Goal: Task Accomplishment & Management: Complete application form

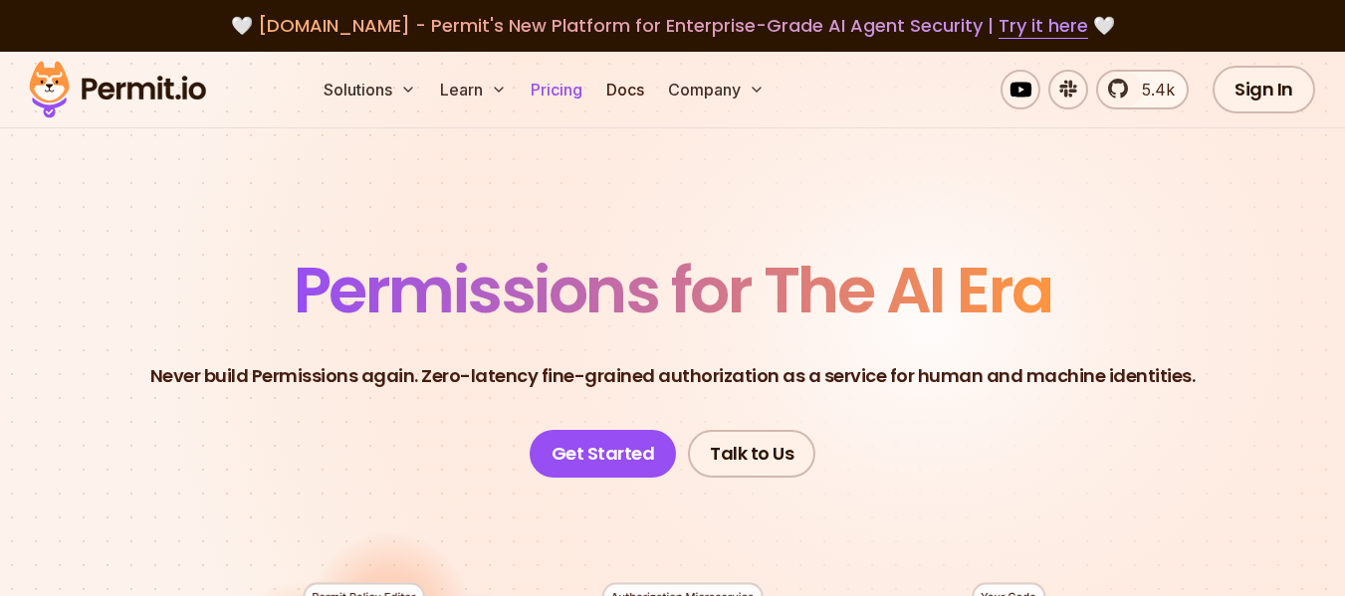
click at [559, 103] on link "Pricing" at bounding box center [556, 90] width 68 height 40
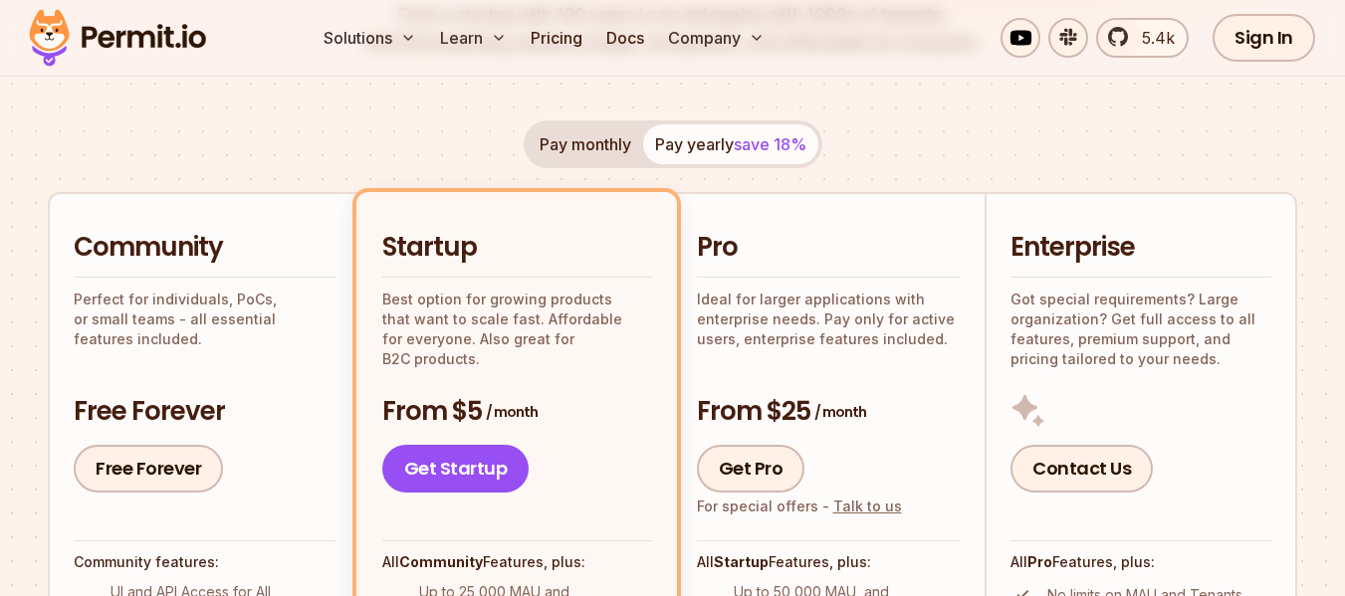
scroll to position [299, 0]
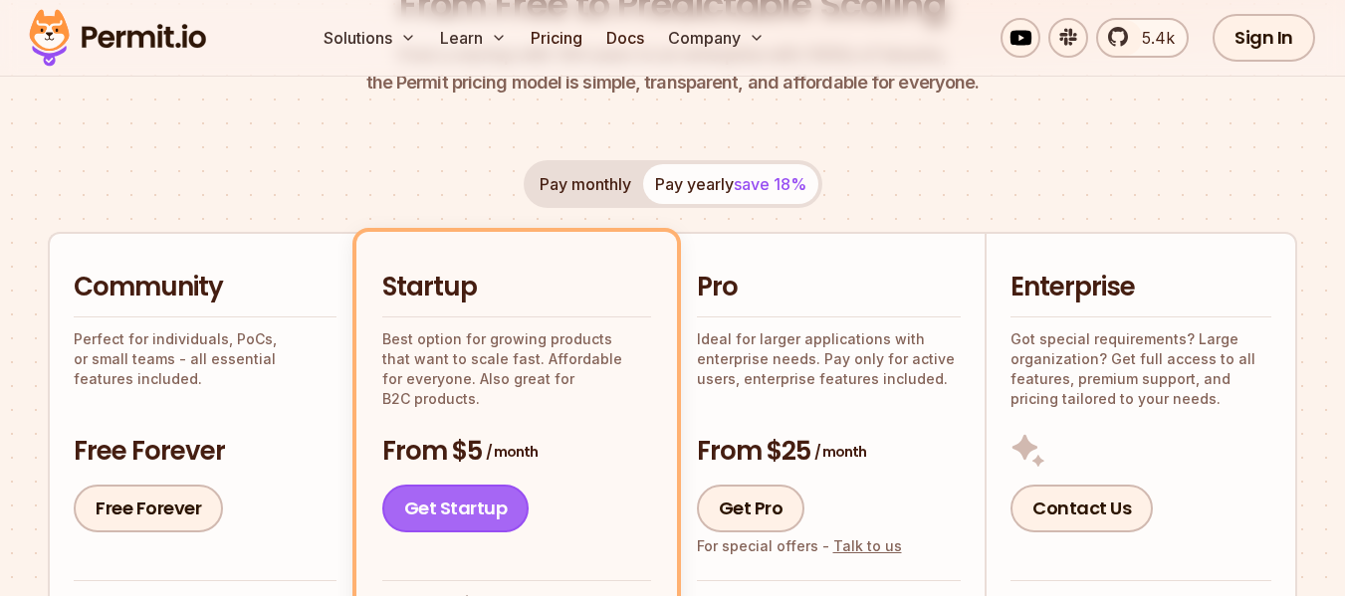
click at [469, 508] on link "Get Startup" at bounding box center [455, 509] width 147 height 48
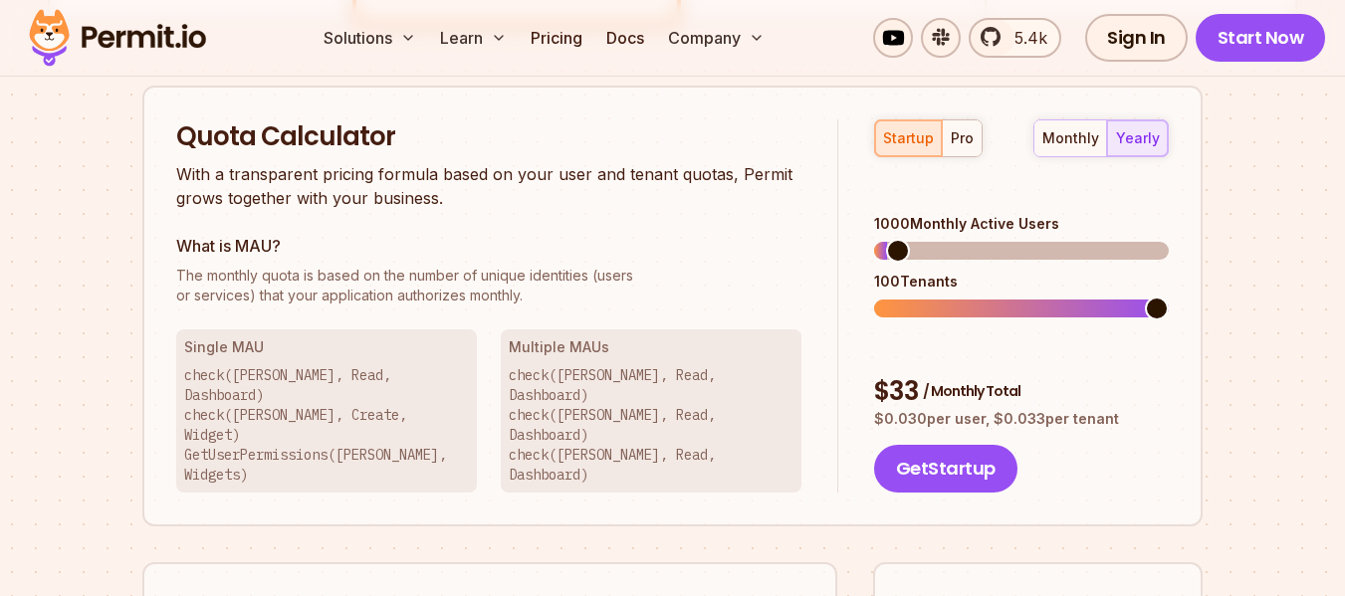
scroll to position [1291, 0]
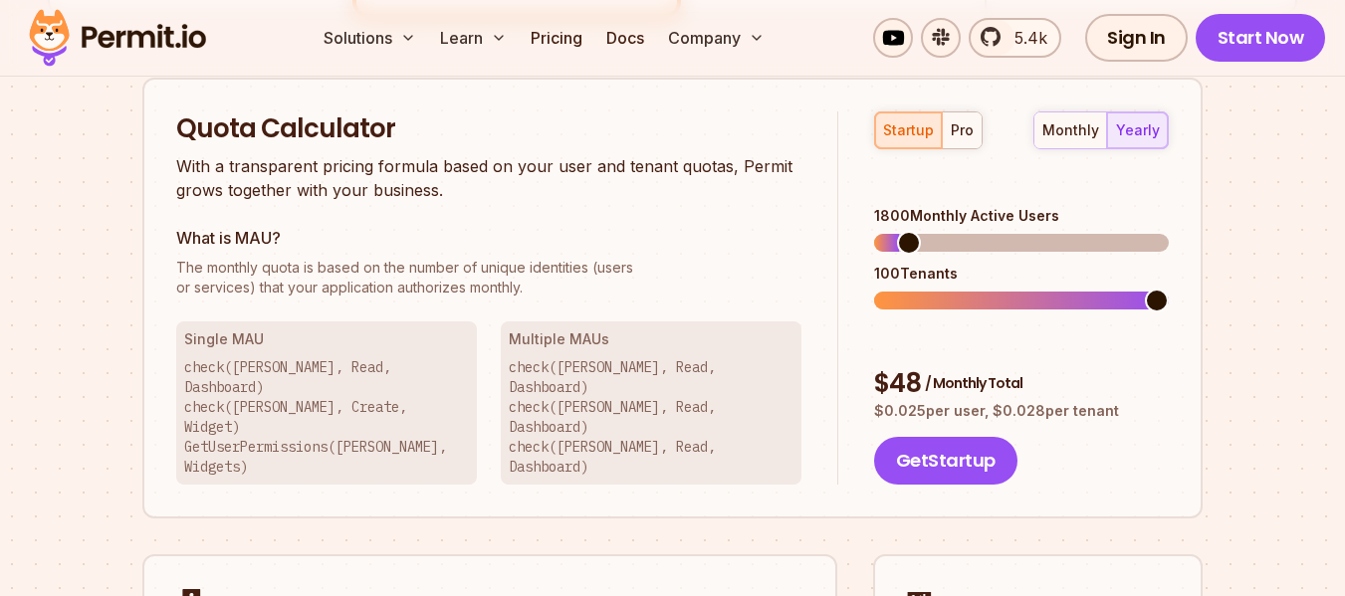
click at [899, 231] on span at bounding box center [909, 243] width 24 height 24
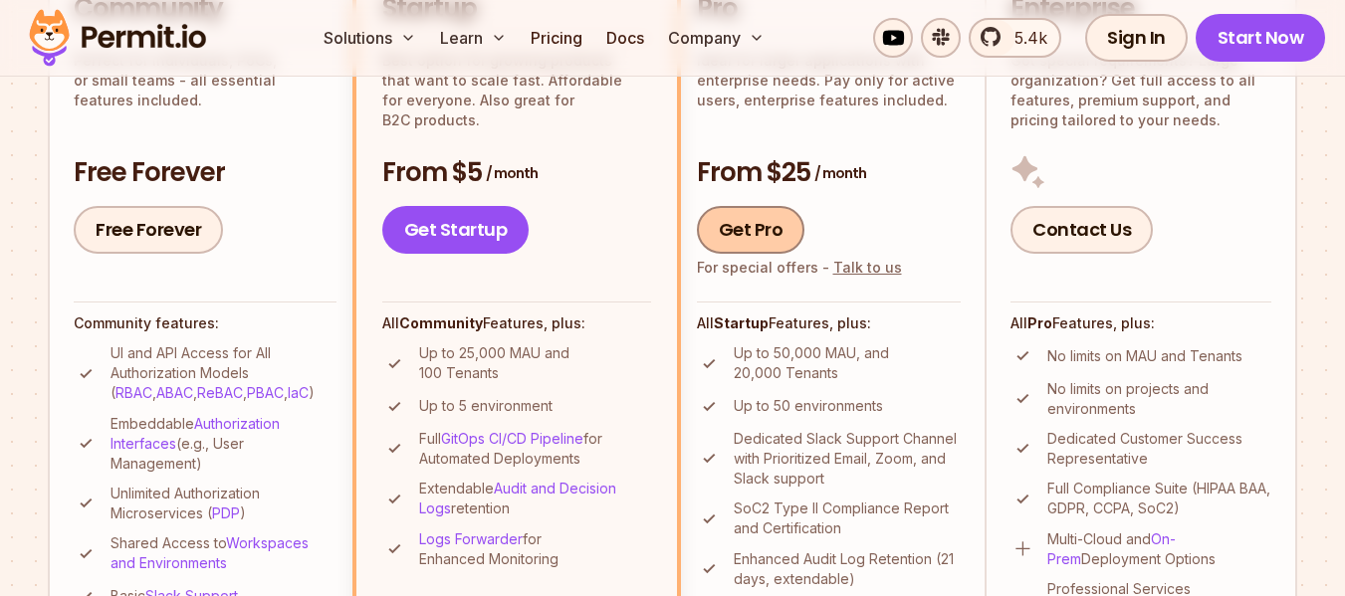
scroll to position [495, 0]
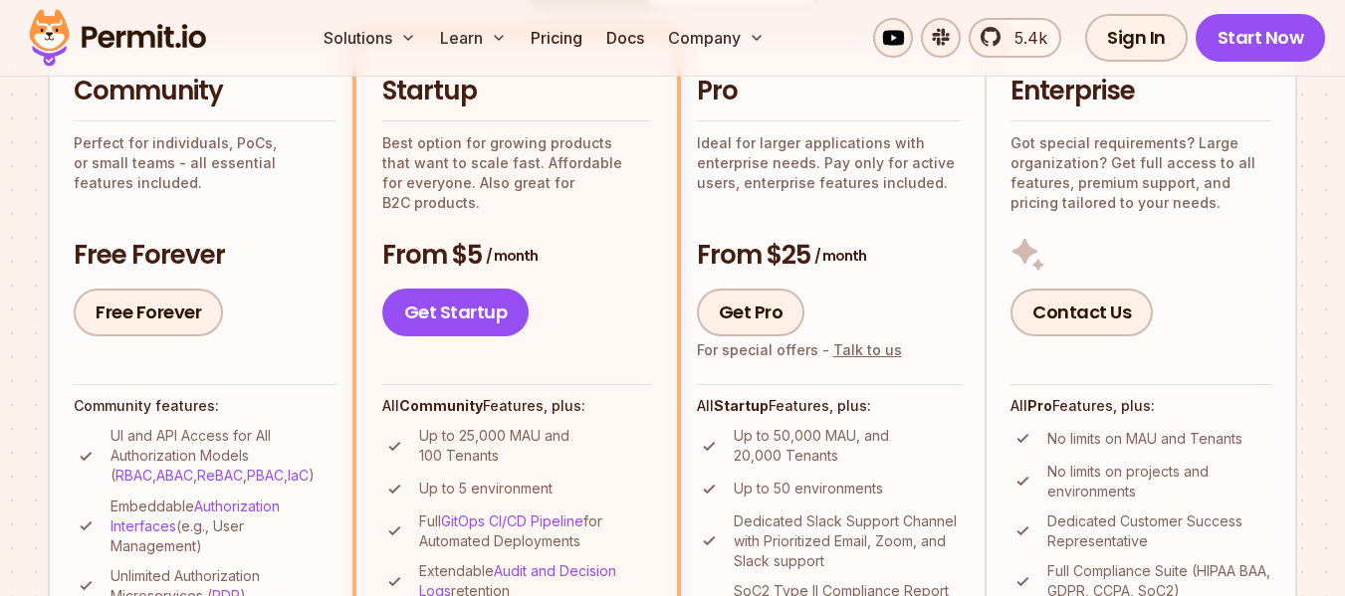
click at [858, 328] on div "Get Pro For special offers - Talk to us" at bounding box center [829, 313] width 265 height 48
click at [466, 300] on link "Get Startup" at bounding box center [455, 313] width 147 height 48
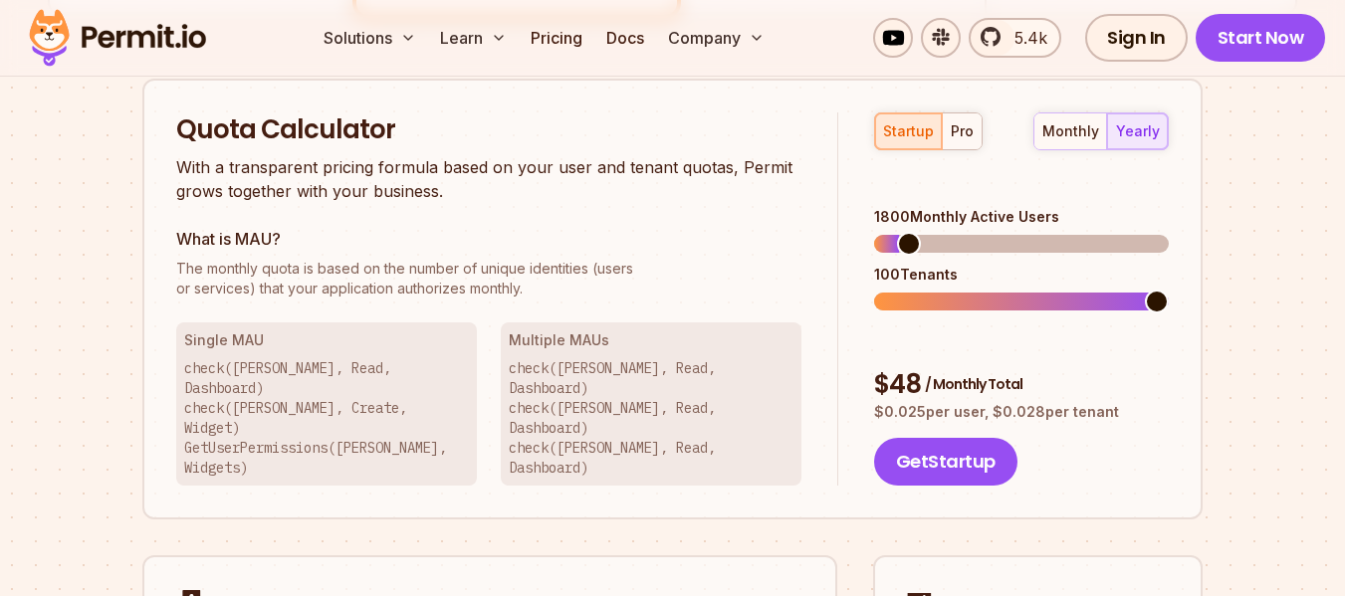
scroll to position [1291, 0]
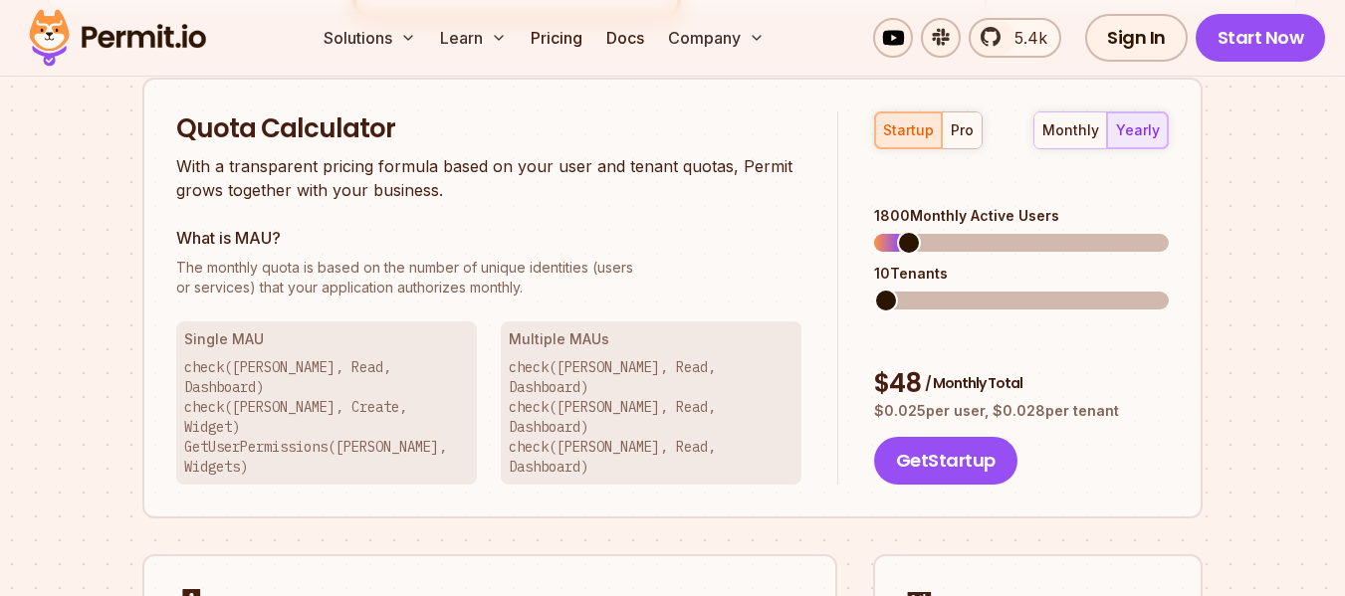
click at [874, 289] on span at bounding box center [886, 301] width 24 height 24
click at [874, 231] on span at bounding box center [886, 243] width 24 height 24
click at [1062, 129] on div "monthly" at bounding box center [1070, 130] width 57 height 20
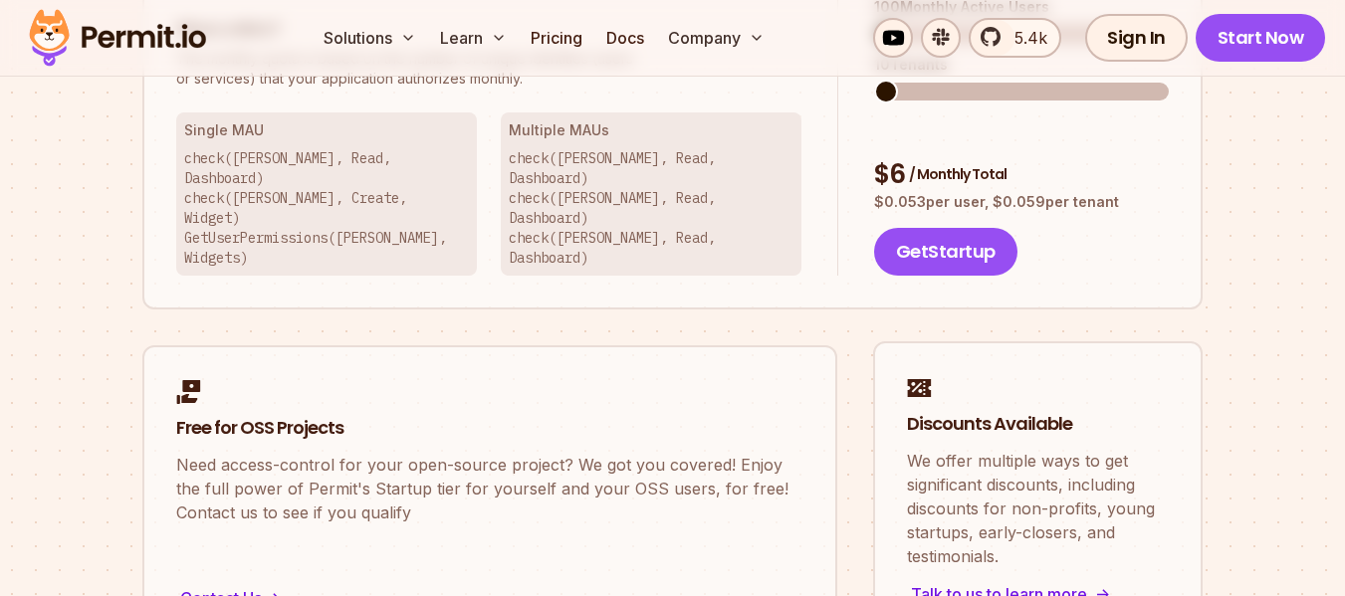
scroll to position [1589, 0]
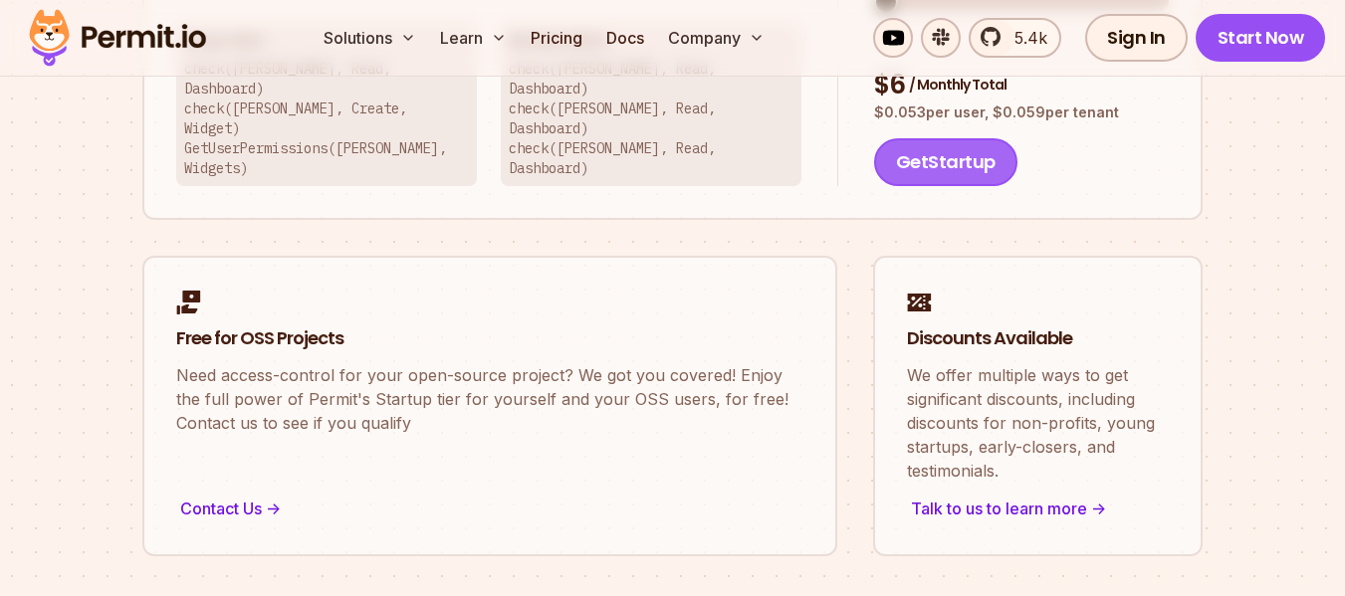
click at [959, 138] on button "Get Startup" at bounding box center [945, 162] width 143 height 48
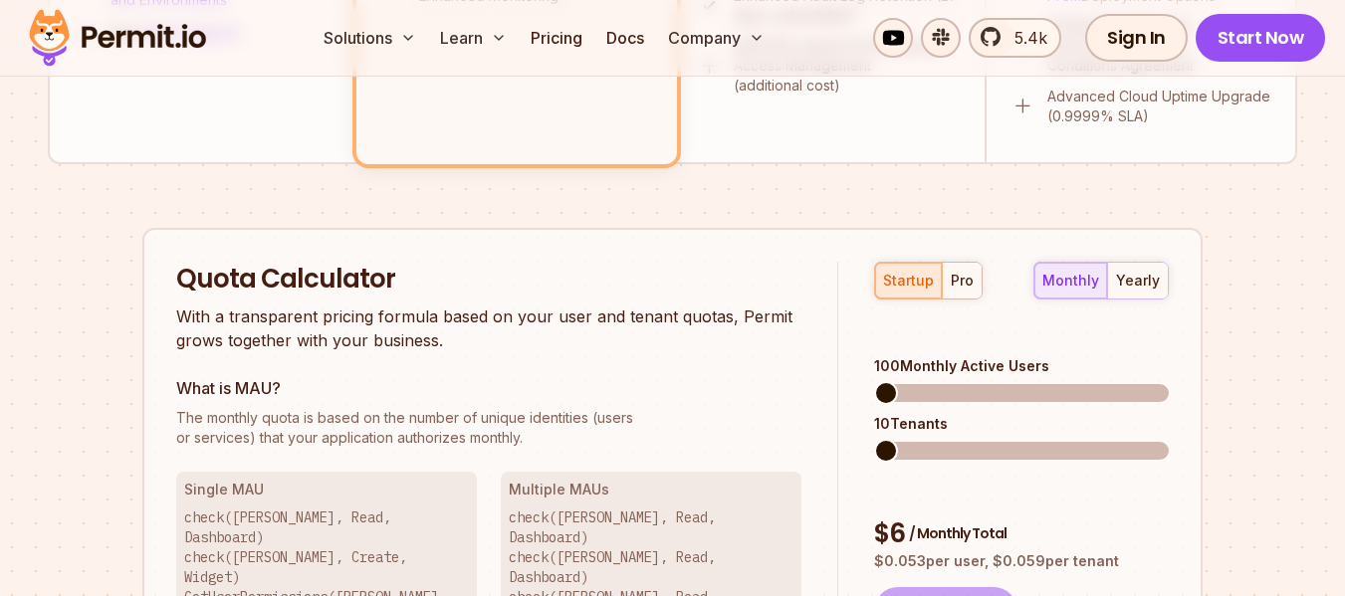
scroll to position [1092, 0]
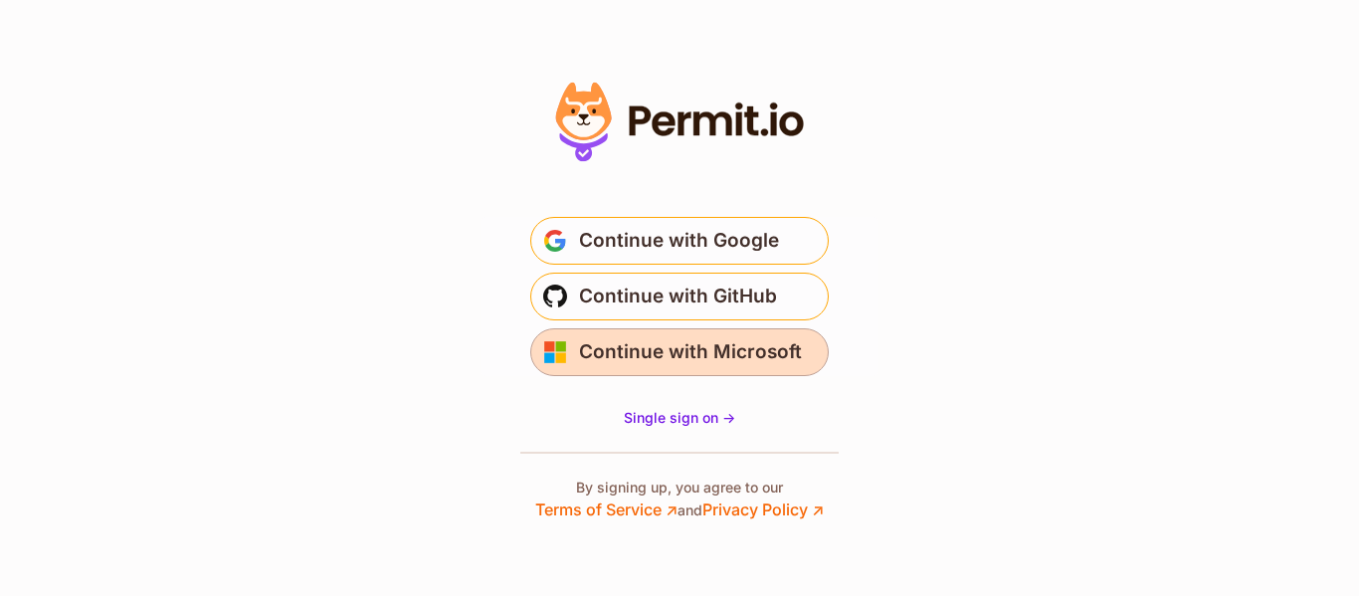
click at [752, 358] on span "Continue with Microsoft" at bounding box center [690, 352] width 223 height 32
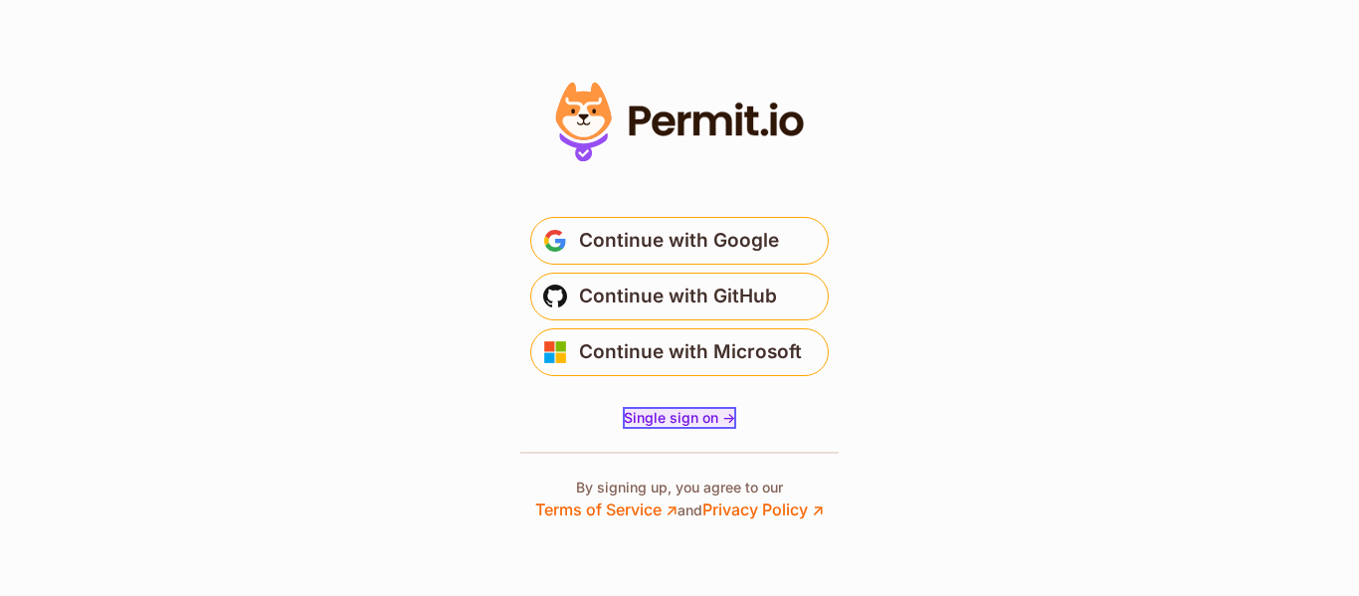
click at [705, 420] on span "Single sign on ->" at bounding box center [679, 417] width 111 height 17
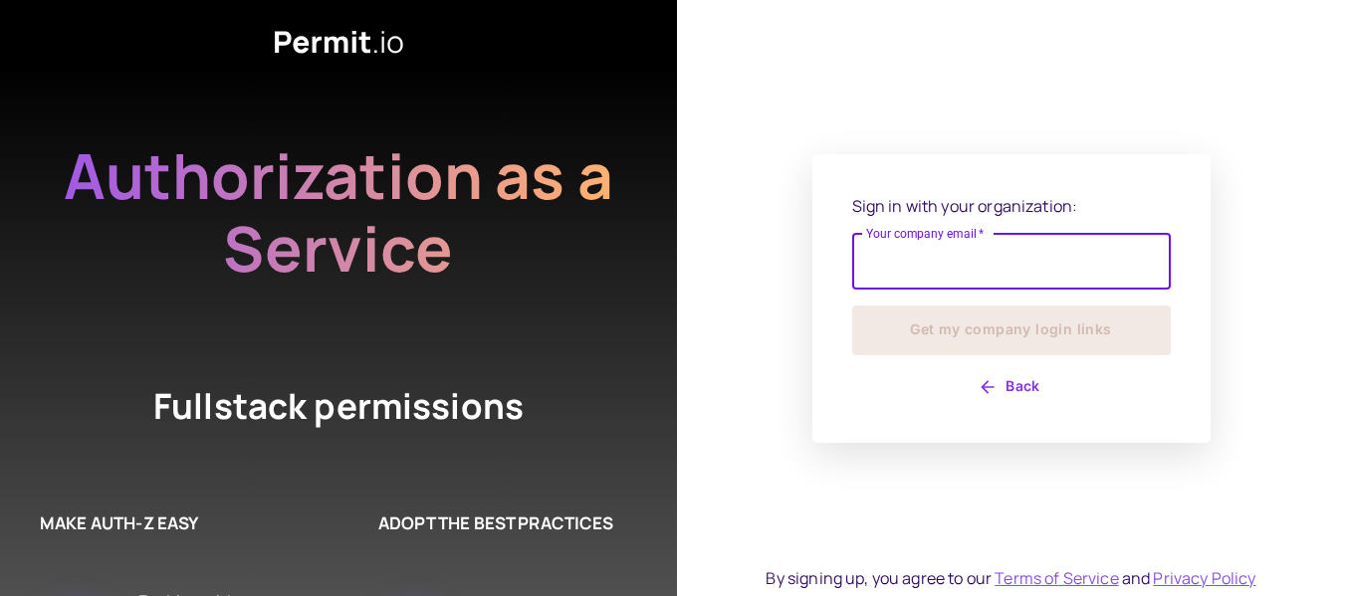
click at [930, 265] on input "Your company email   *" at bounding box center [1011, 262] width 318 height 56
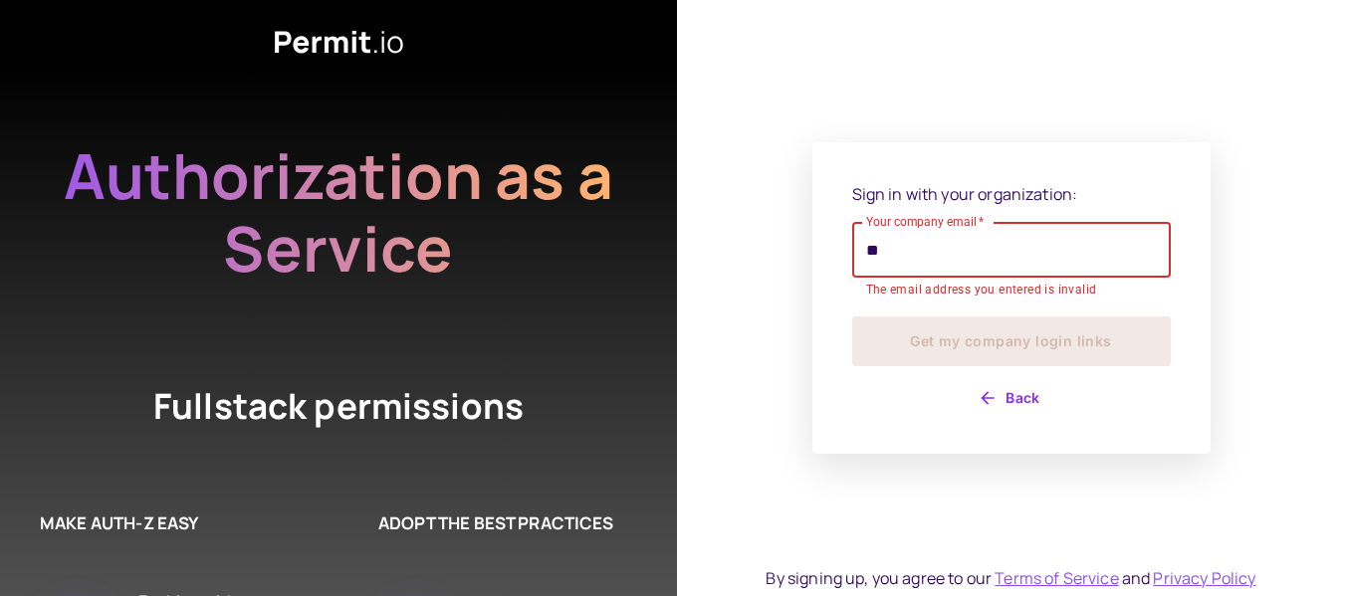
type input "*"
type input "**********"
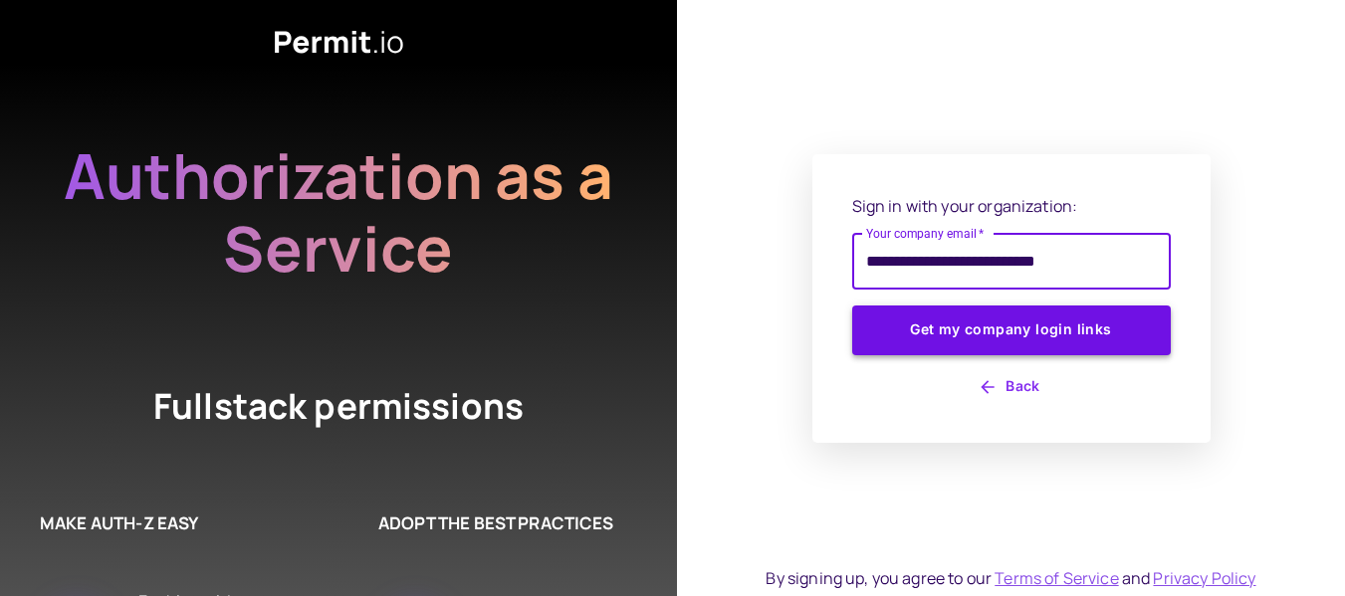
click at [959, 333] on button "Get my company login links" at bounding box center [1011, 331] width 318 height 50
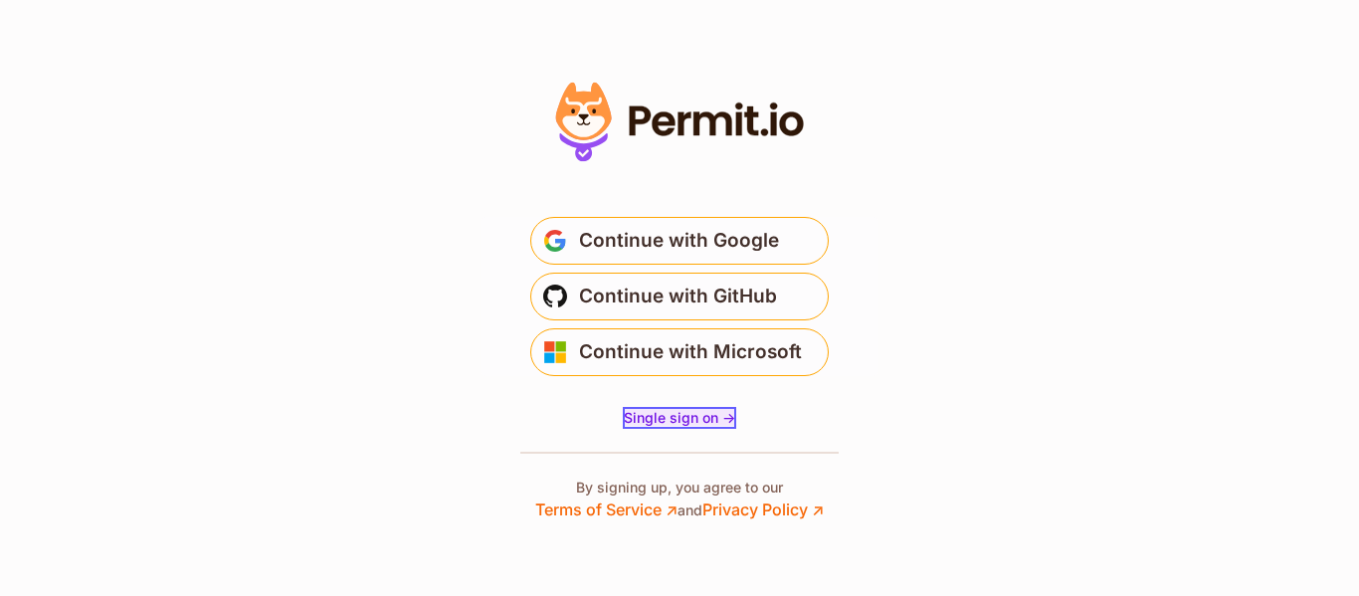
click at [666, 421] on span "Single sign on ->" at bounding box center [679, 417] width 111 height 17
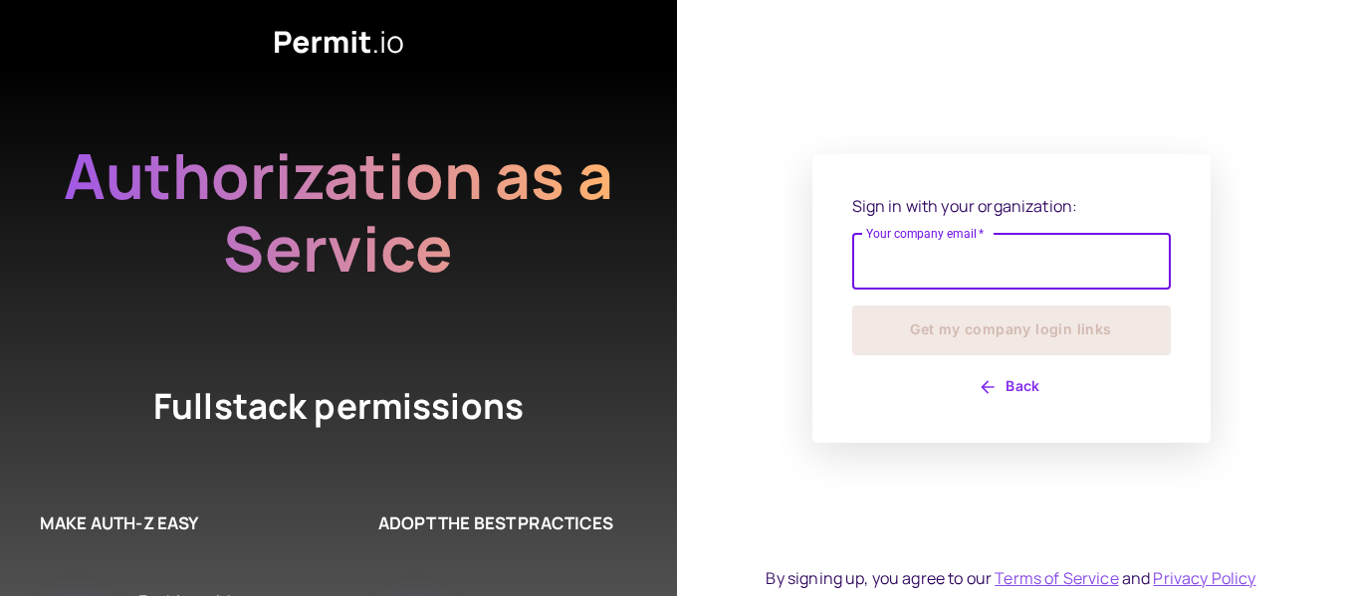
click at [1011, 285] on input "Your company email   *" at bounding box center [1011, 262] width 318 height 56
type input "**********"
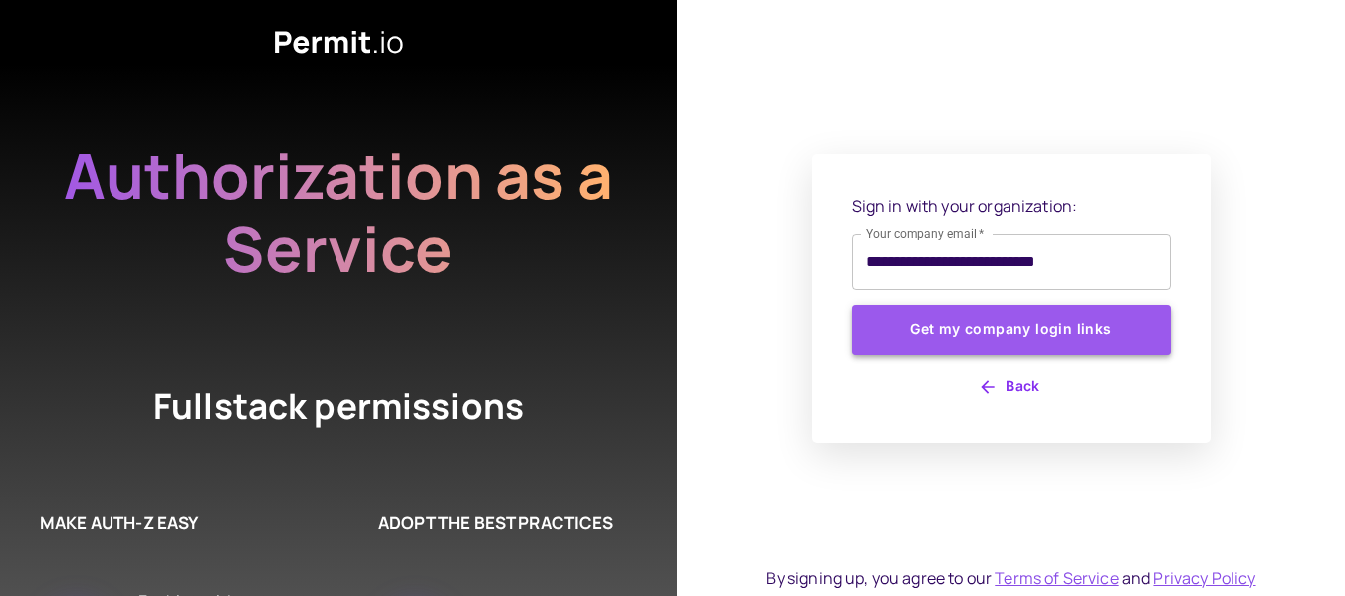
click at [994, 331] on button "Get my company login links" at bounding box center [1011, 331] width 318 height 50
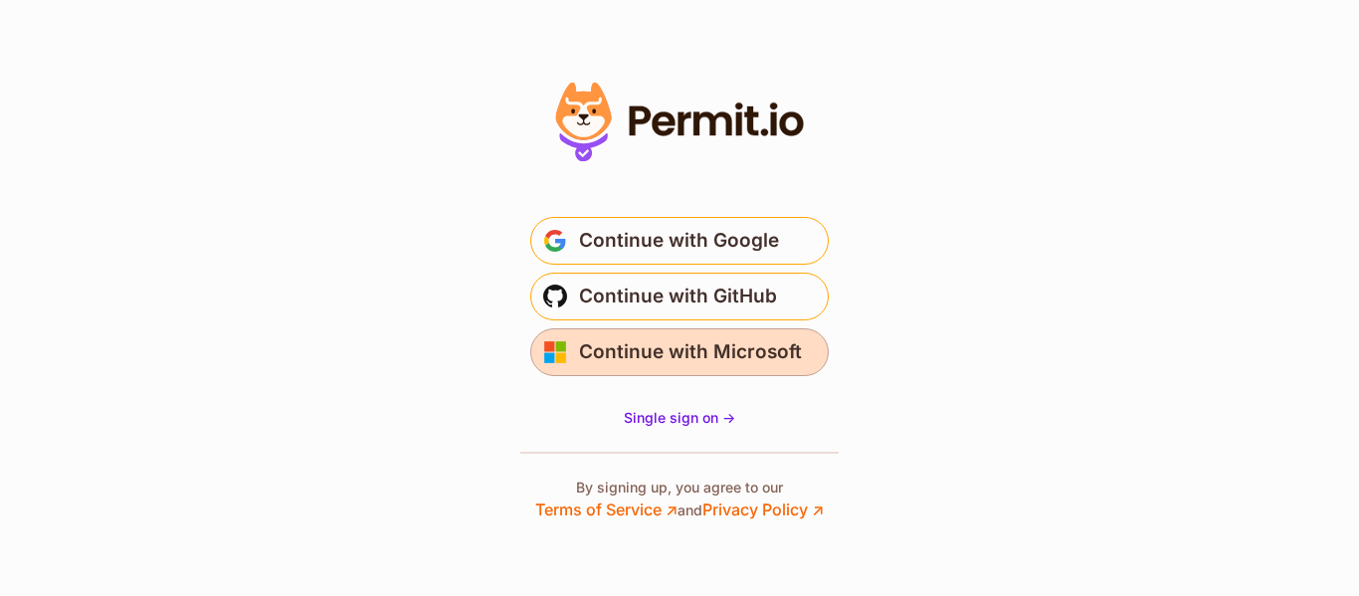
click at [653, 359] on span "Continue with Microsoft" at bounding box center [690, 352] width 223 height 32
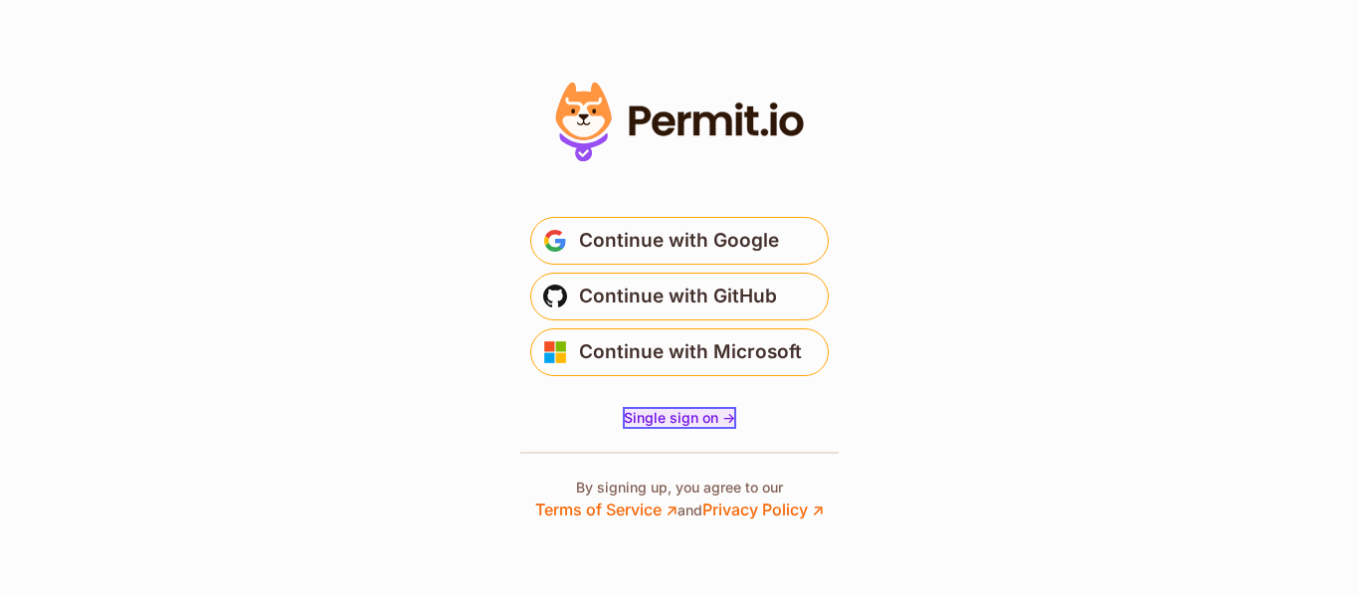
click at [669, 414] on span "Single sign on ->" at bounding box center [679, 417] width 111 height 17
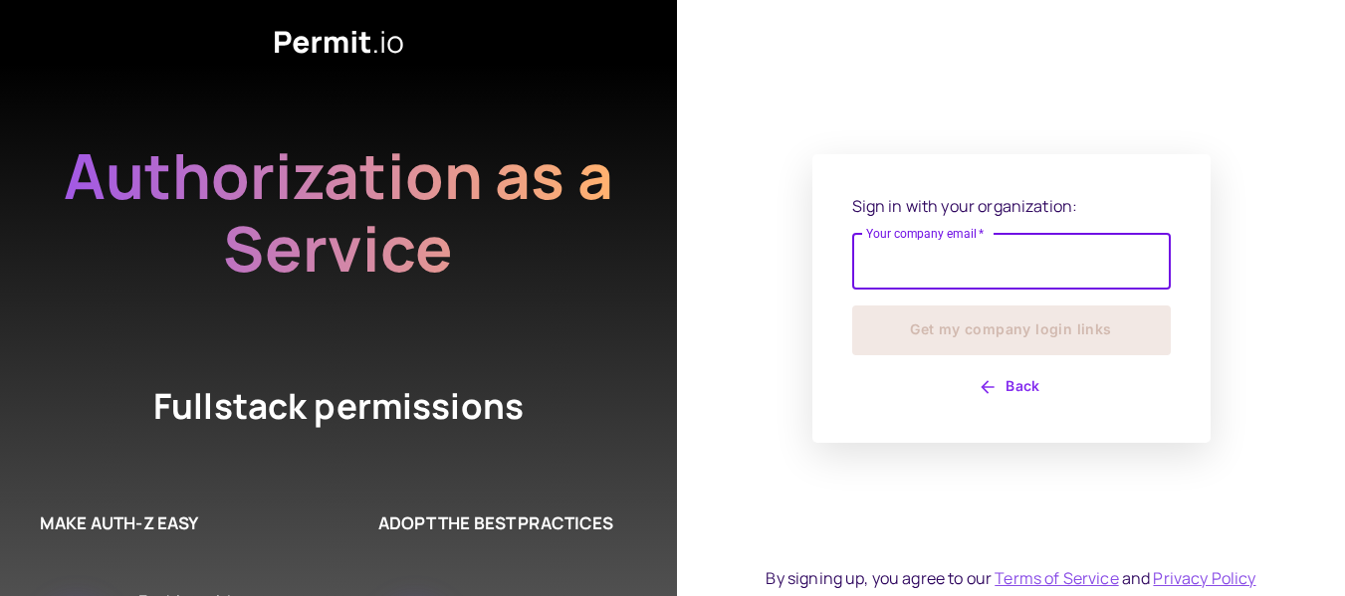
click at [1061, 271] on input "Your company email   *" at bounding box center [1011, 262] width 318 height 56
type input "**********"
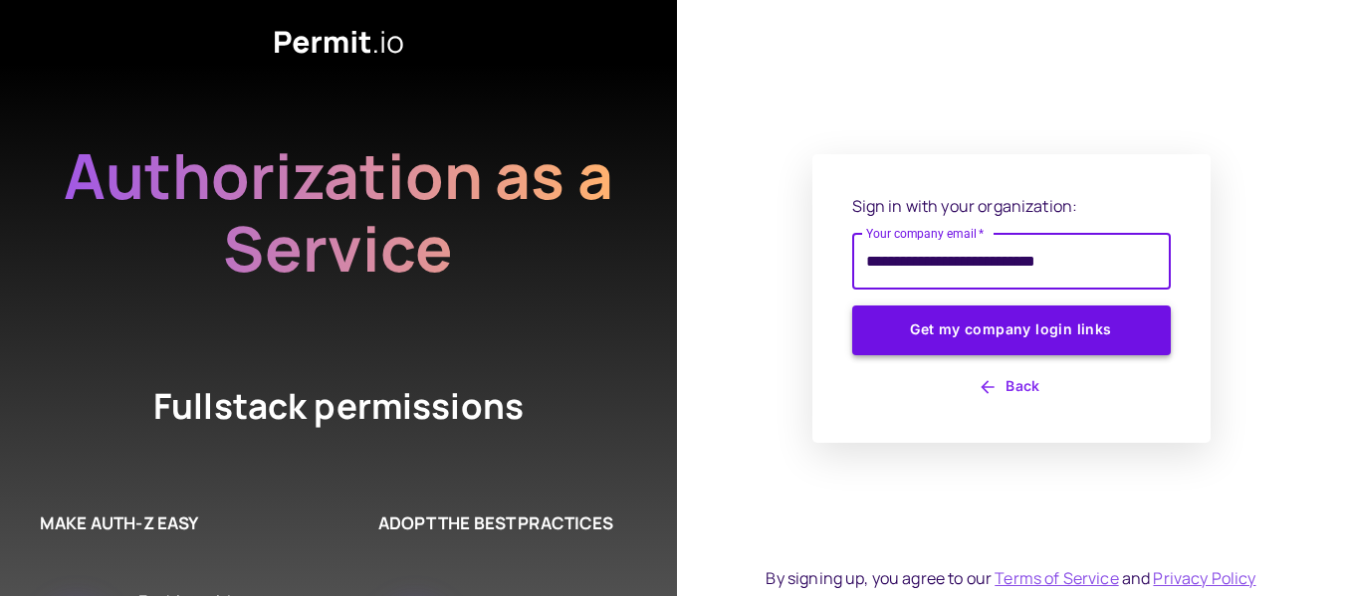
click at [984, 328] on button "Get my company login links" at bounding box center [1011, 331] width 318 height 50
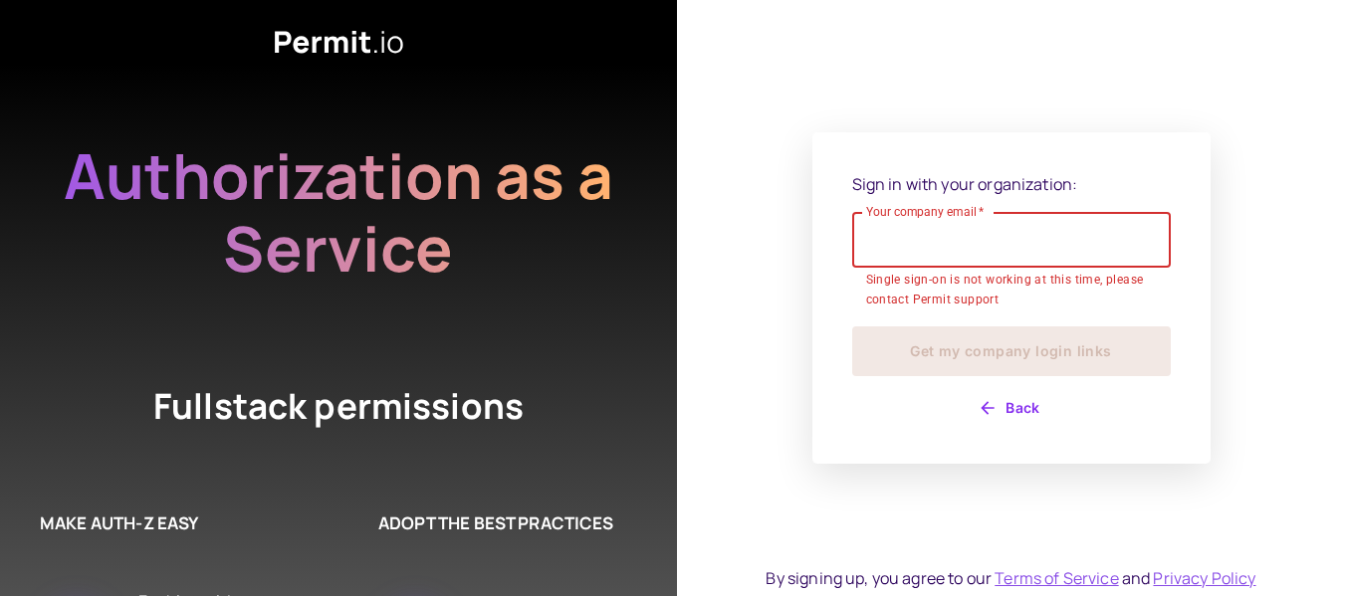
click at [963, 247] on input "Your company email   *" at bounding box center [1011, 240] width 318 height 56
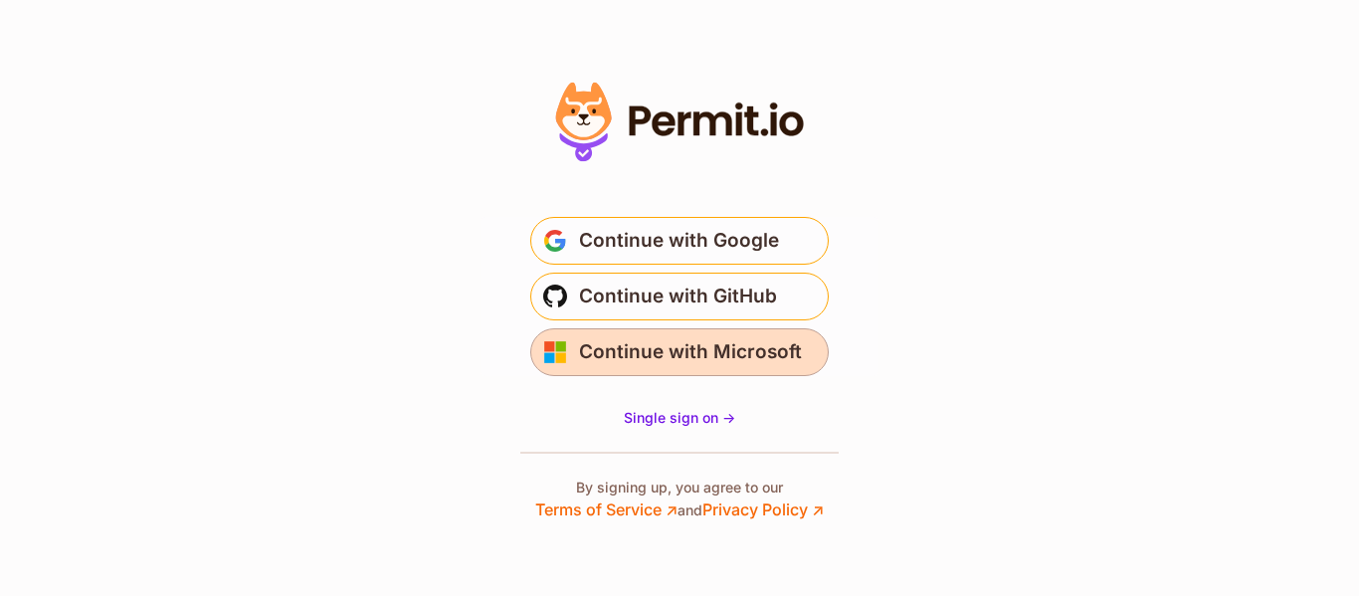
click at [683, 362] on span "Continue with Microsoft" at bounding box center [690, 352] width 223 height 32
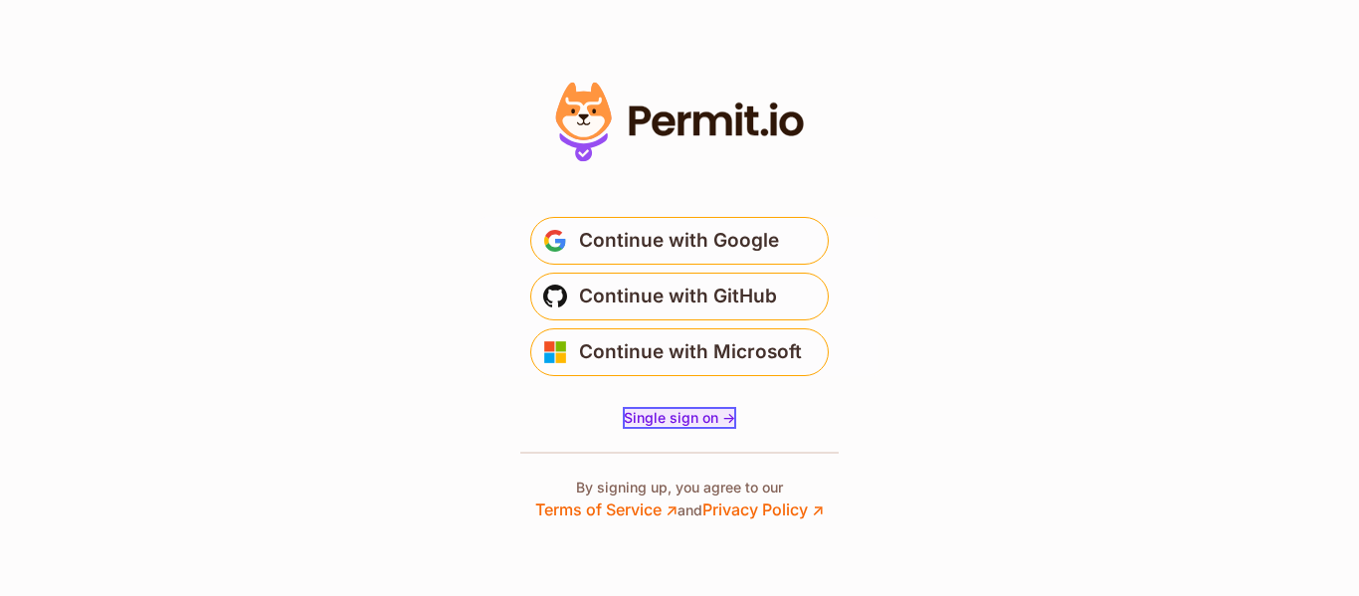
click at [673, 422] on span "Single sign on ->" at bounding box center [679, 417] width 111 height 17
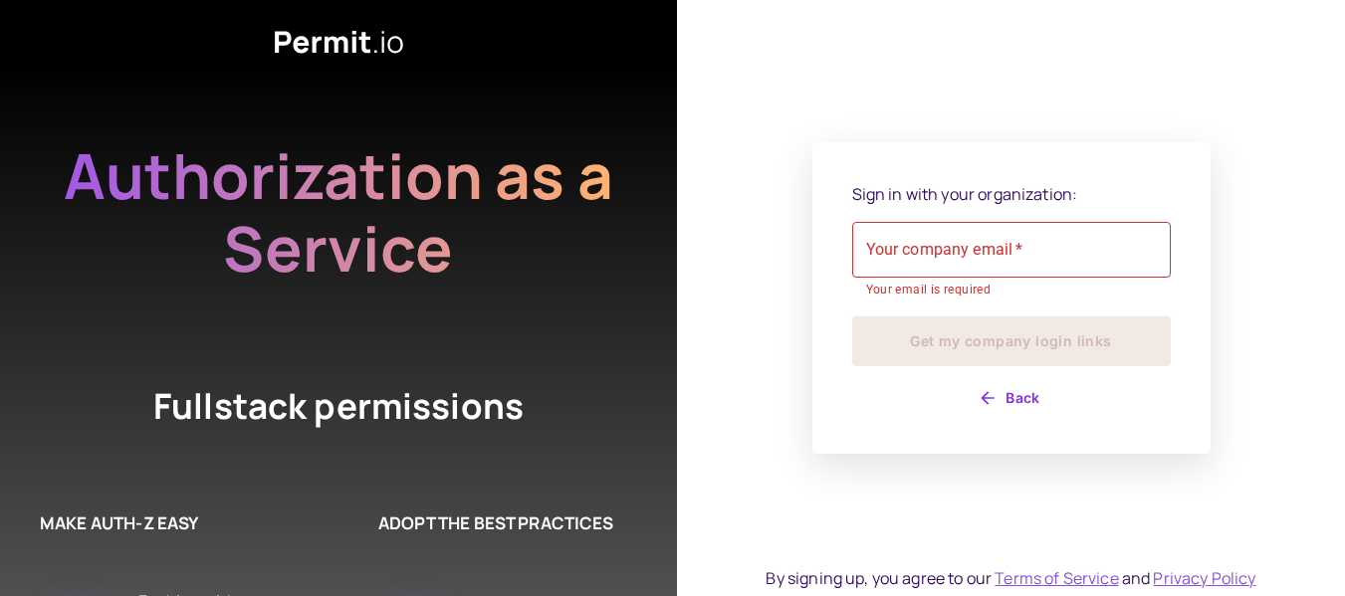
click at [972, 239] on div "Your company email   * Your company email   * Your email is required" at bounding box center [1011, 261] width 318 height 79
click at [941, 258] on input "Your company email   *" at bounding box center [1011, 250] width 318 height 56
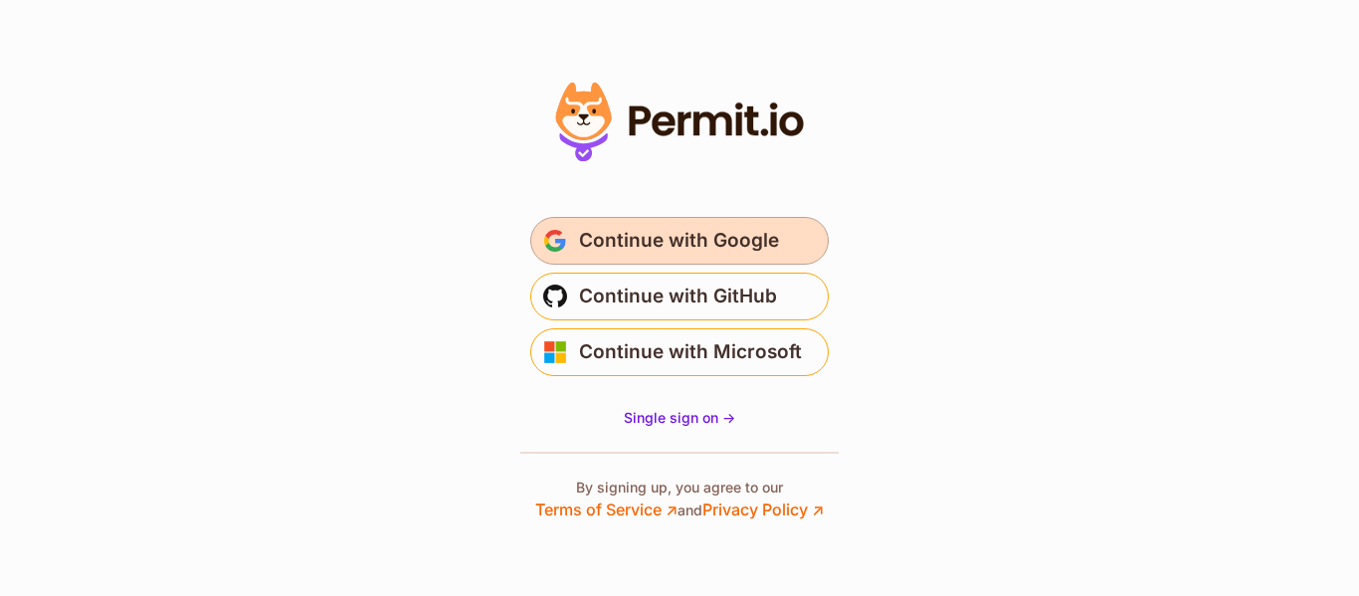
click at [691, 253] on span "Continue with Google" at bounding box center [679, 241] width 200 height 32
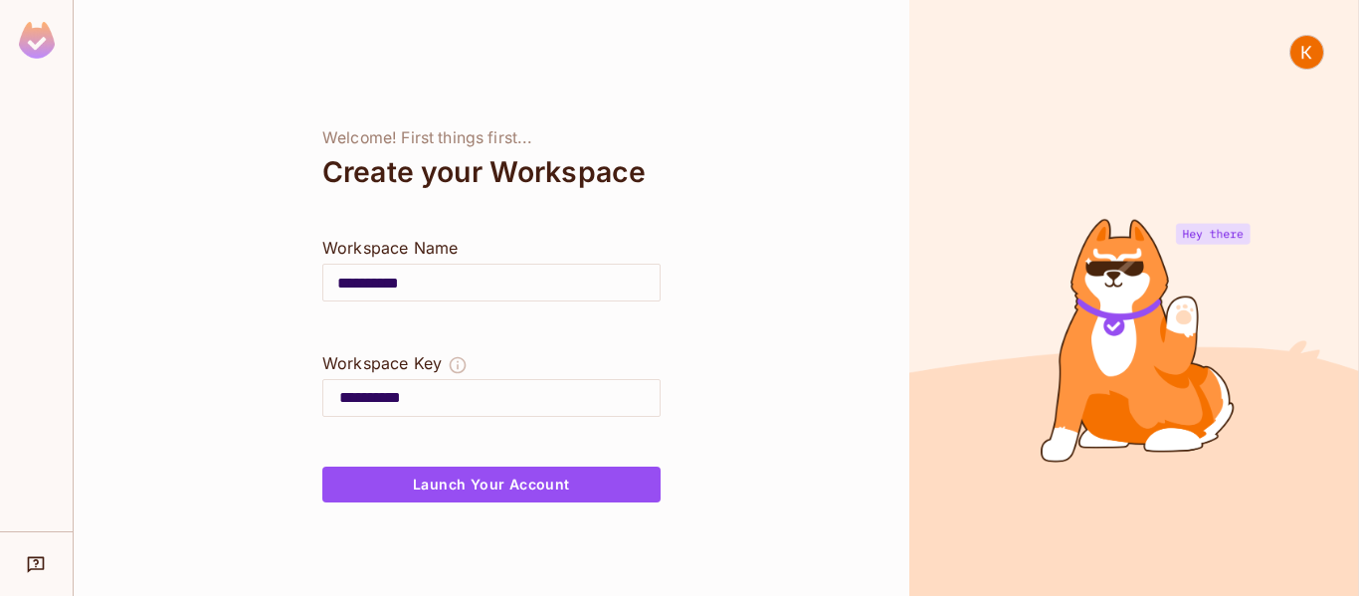
click at [533, 292] on input "**********" at bounding box center [491, 283] width 336 height 56
drag, startPoint x: 385, startPoint y: 287, endPoint x: 444, endPoint y: 282, distance: 58.9
click at [444, 282] on input "**********" at bounding box center [491, 283] width 336 height 56
click at [477, 399] on input "**********" at bounding box center [499, 398] width 320 height 32
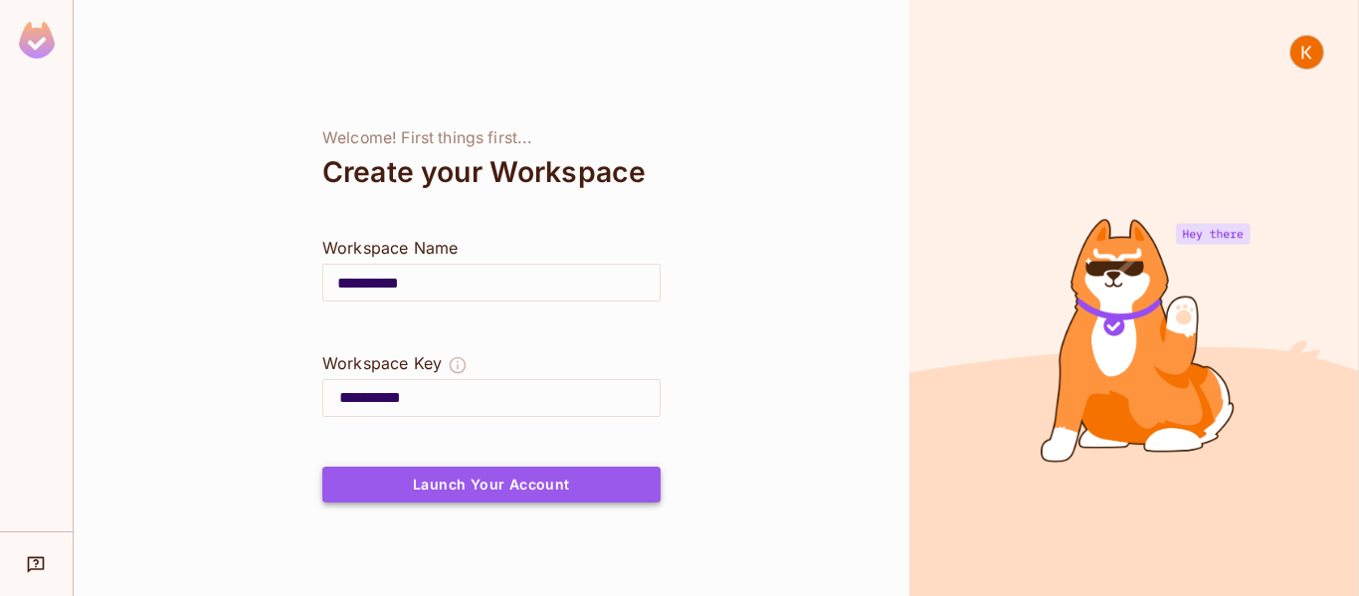
click at [477, 479] on button "Launch Your Account" at bounding box center [491, 485] width 338 height 36
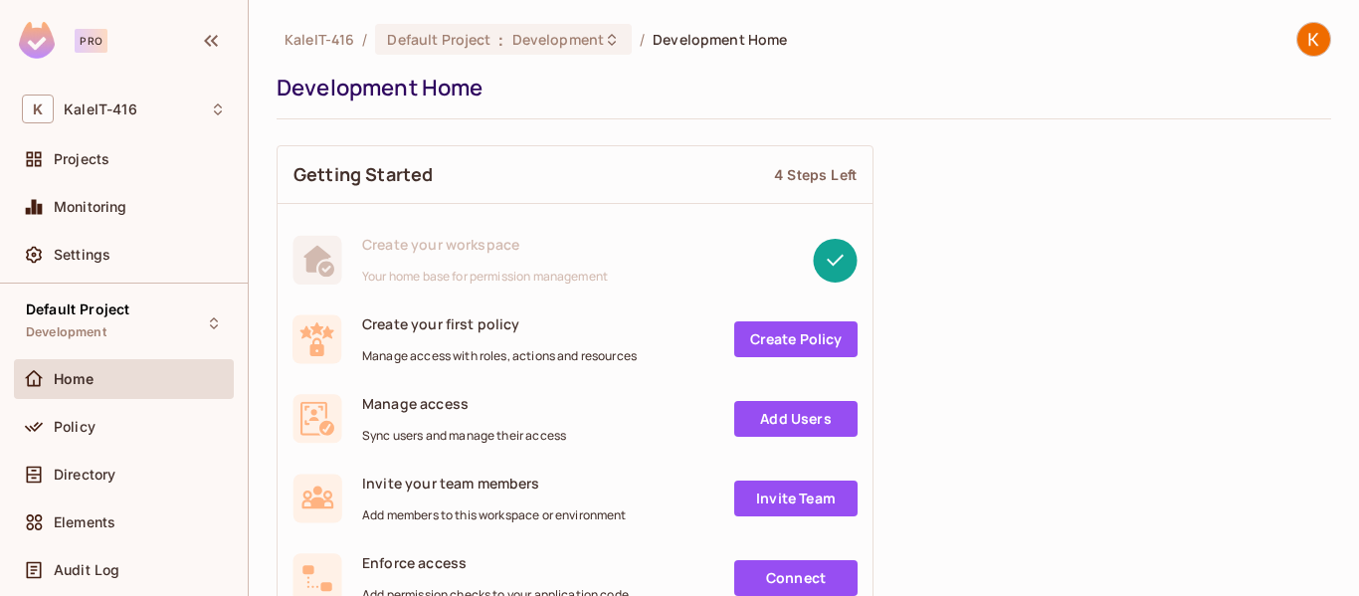
click at [1301, 42] on img at bounding box center [1314, 39] width 33 height 33
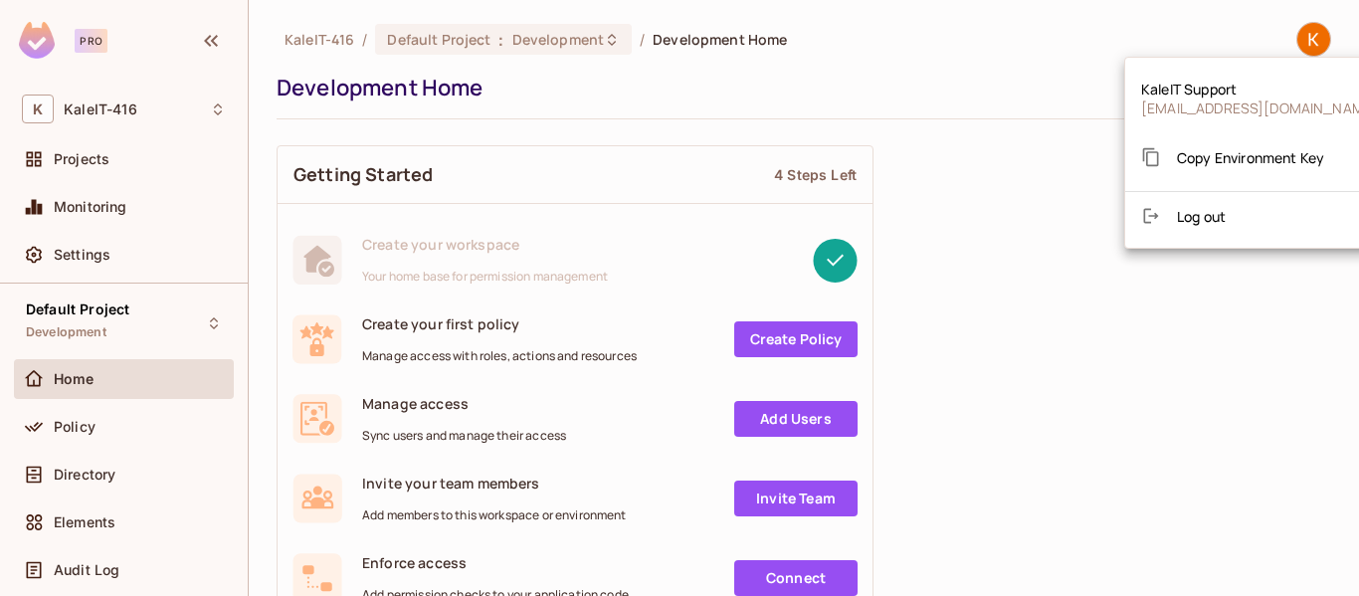
click at [1028, 356] on div at bounding box center [679, 298] width 1359 height 596
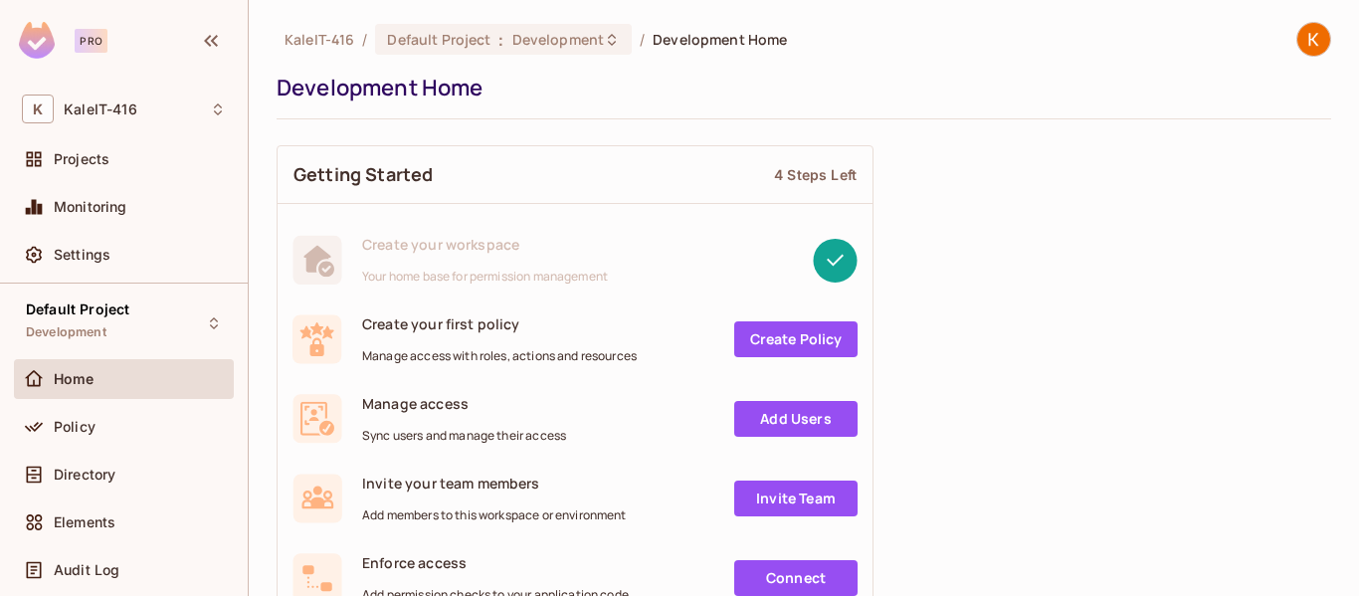
click at [81, 45] on div "Pro" at bounding box center [91, 41] width 33 height 24
click at [47, 45] on img at bounding box center [37, 40] width 36 height 37
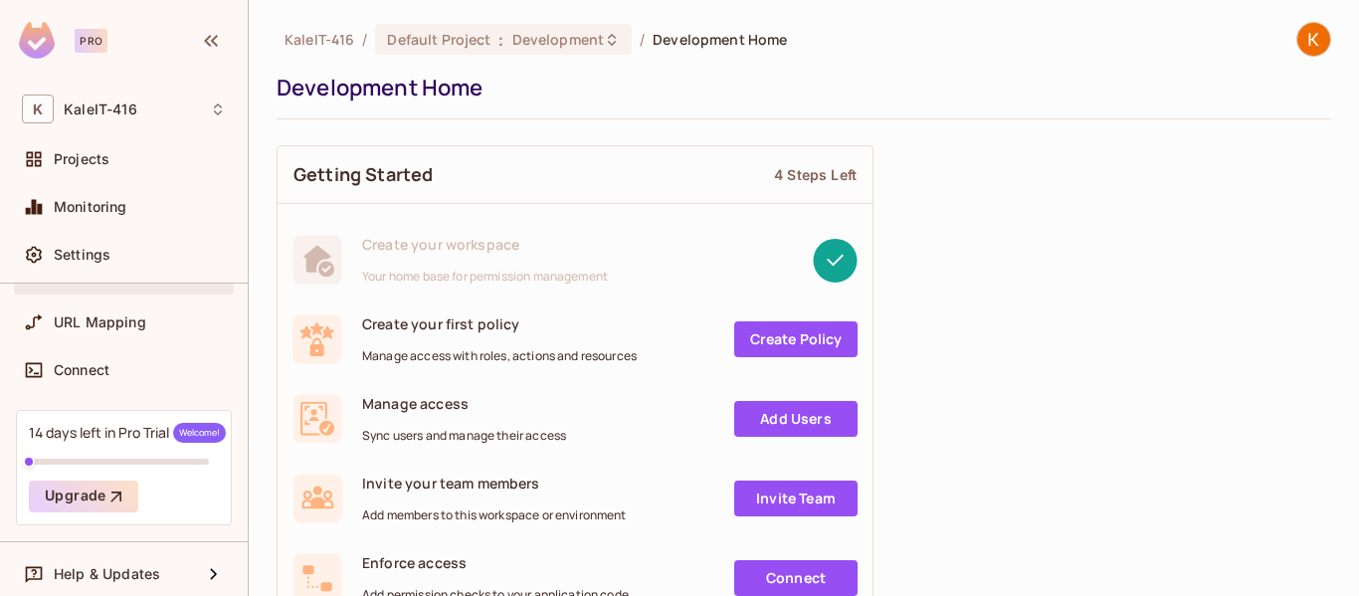
scroll to position [305, 0]
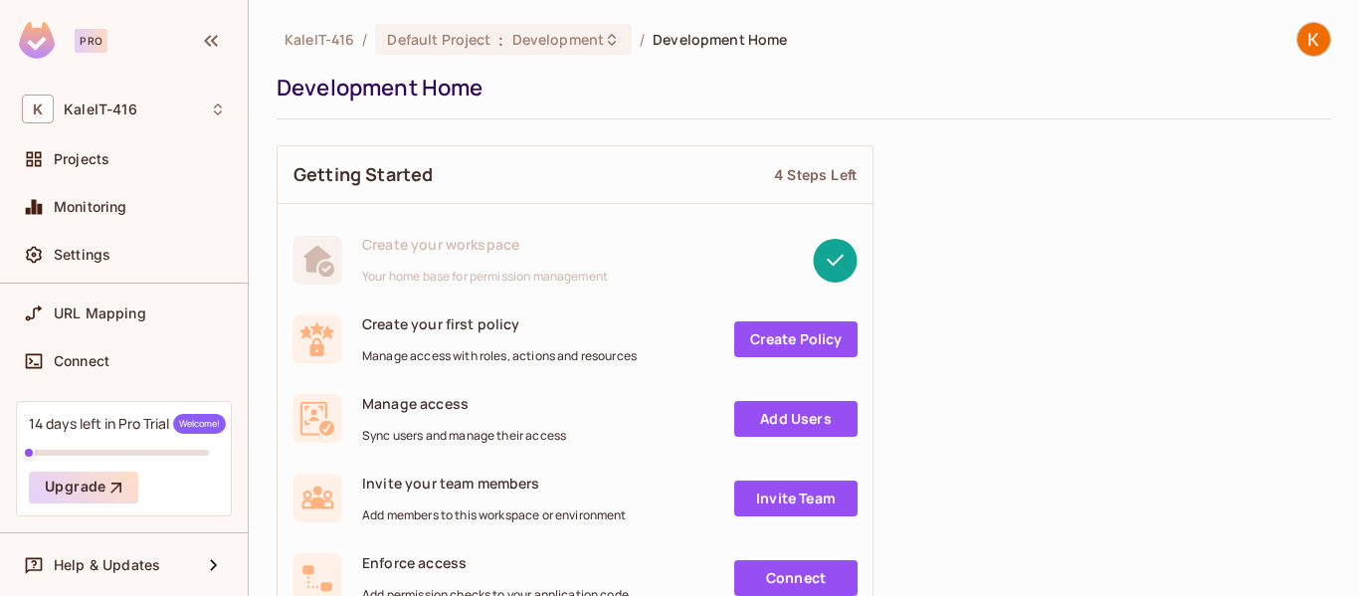
click at [130, 431] on div "14 days left in Pro Trial Welcome!" at bounding box center [127, 424] width 197 height 20
click at [144, 424] on div "14 days left in Pro Trial Welcome!" at bounding box center [127, 424] width 197 height 20
click at [70, 493] on button "Upgrade" at bounding box center [83, 488] width 109 height 32
click at [1298, 46] on img at bounding box center [1314, 39] width 33 height 33
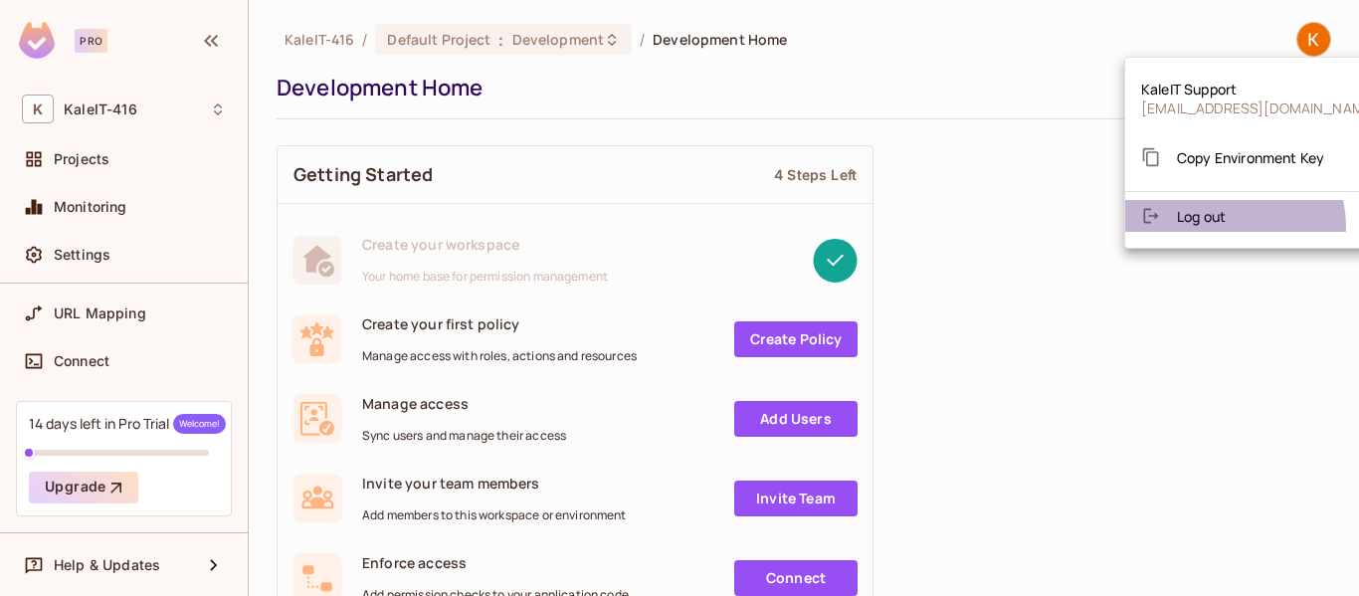
click at [1219, 227] on li "Log out" at bounding box center [1260, 216] width 269 height 32
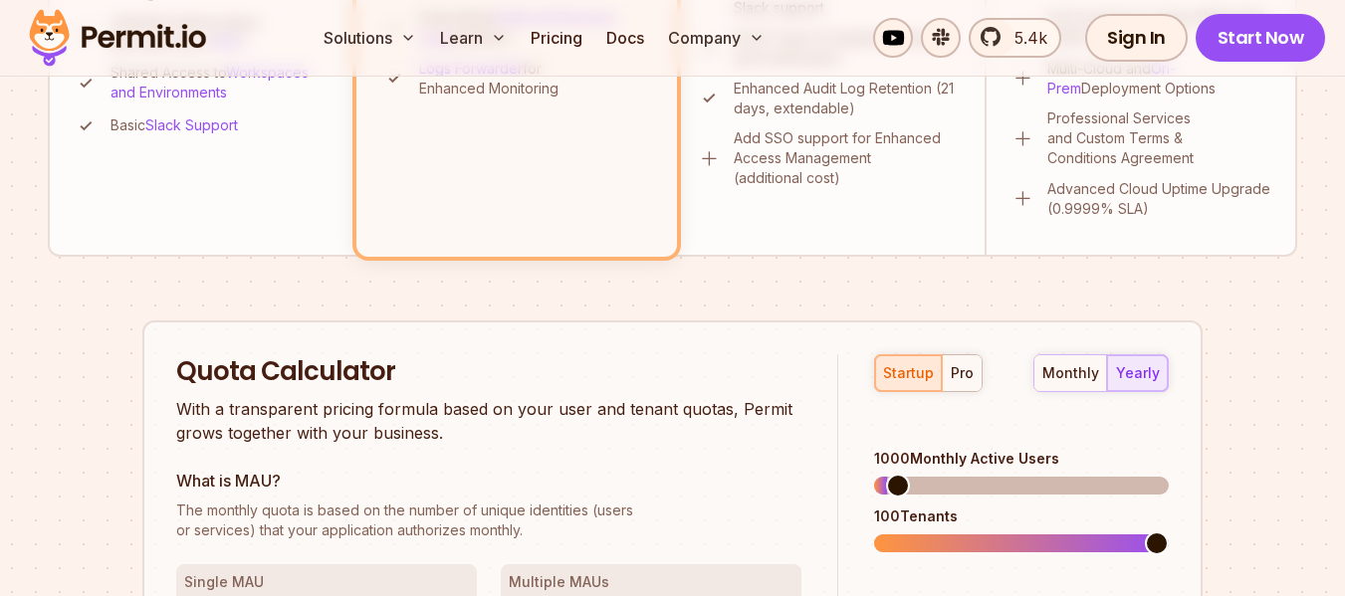
scroll to position [995, 0]
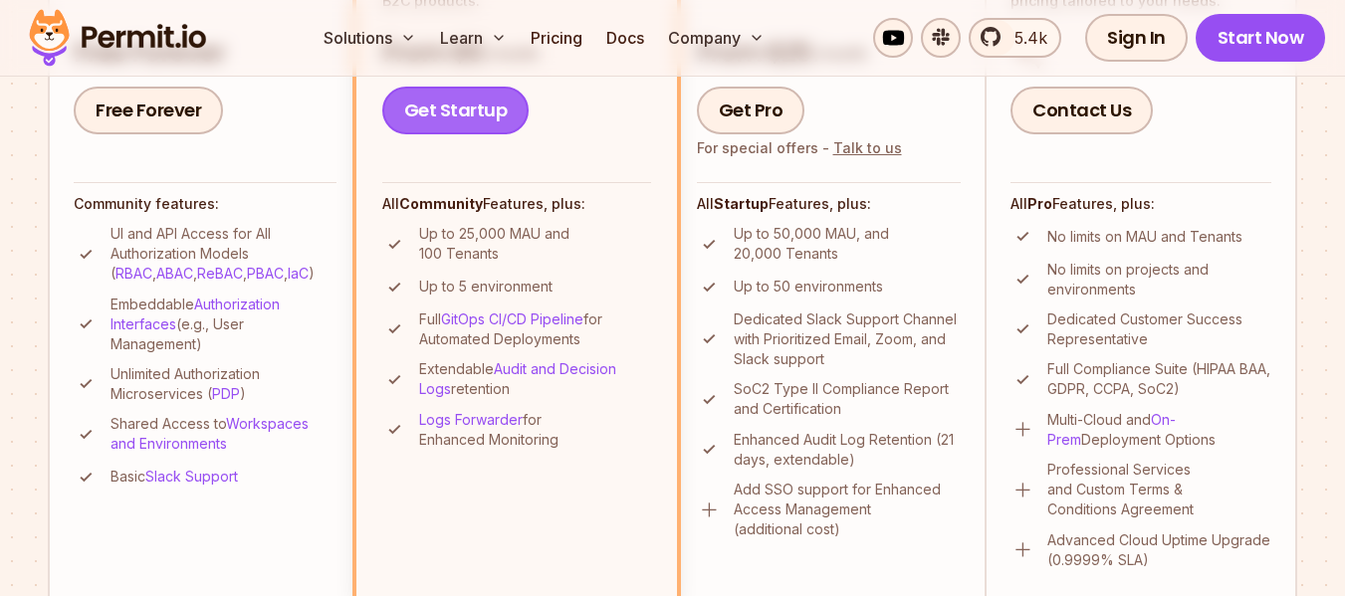
click at [481, 125] on link "Get Startup" at bounding box center [455, 111] width 147 height 48
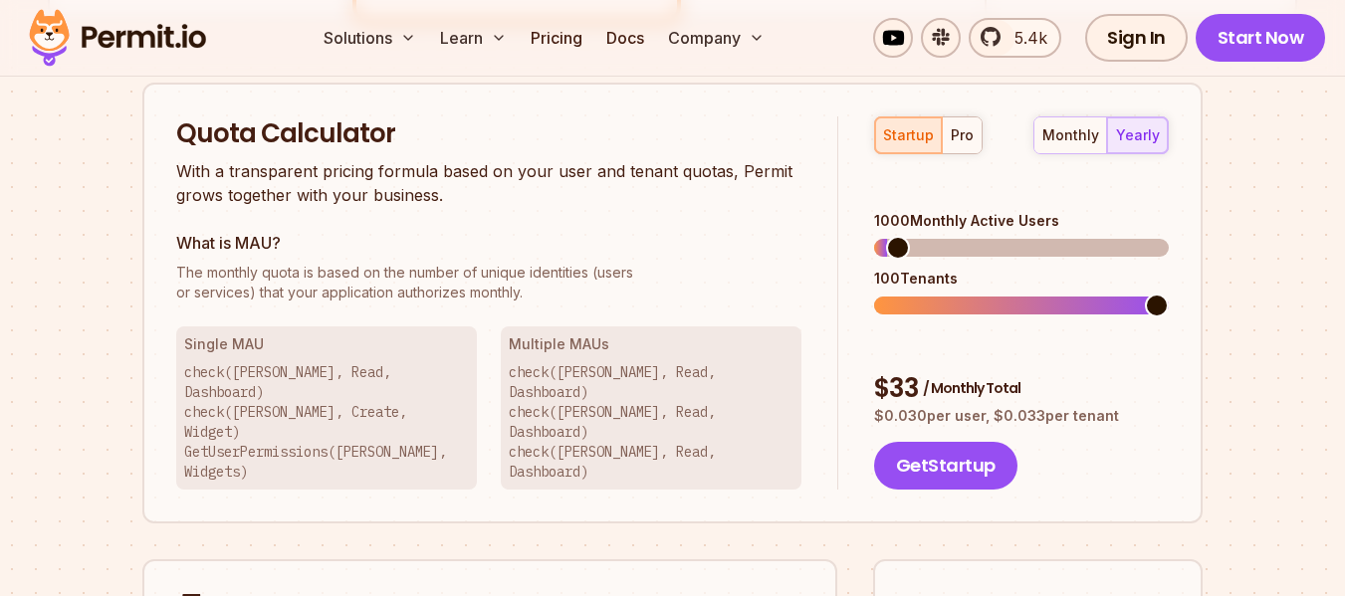
scroll to position [1291, 0]
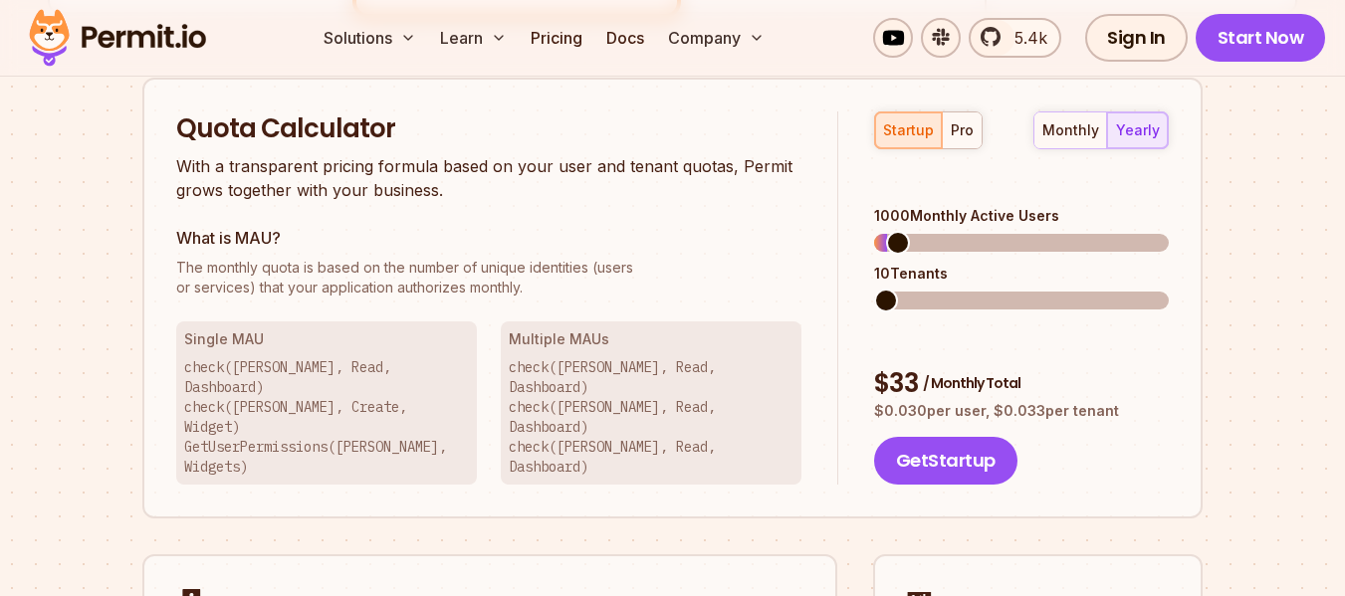
click at [874, 289] on span at bounding box center [886, 301] width 24 height 24
click at [874, 231] on span at bounding box center [886, 243] width 24 height 24
click at [946, 437] on button "Get Startup" at bounding box center [945, 461] width 143 height 48
click at [1066, 128] on div "monthly" at bounding box center [1070, 130] width 57 height 20
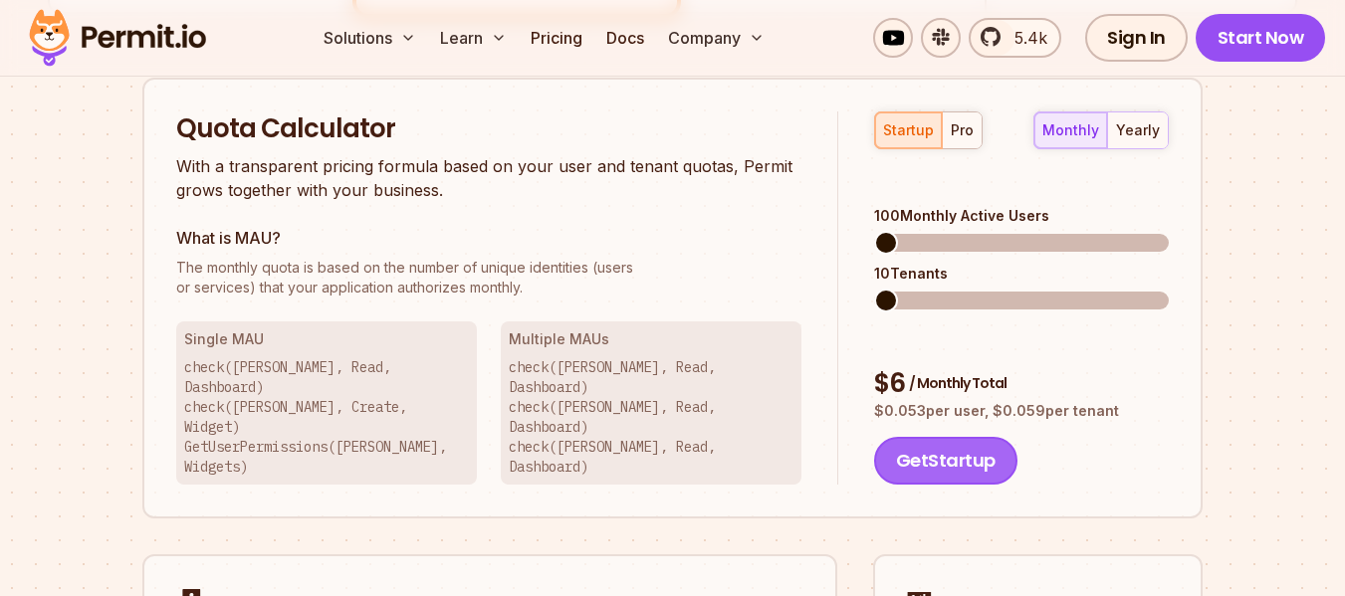
click at [931, 437] on button "Get Startup" at bounding box center [945, 461] width 143 height 48
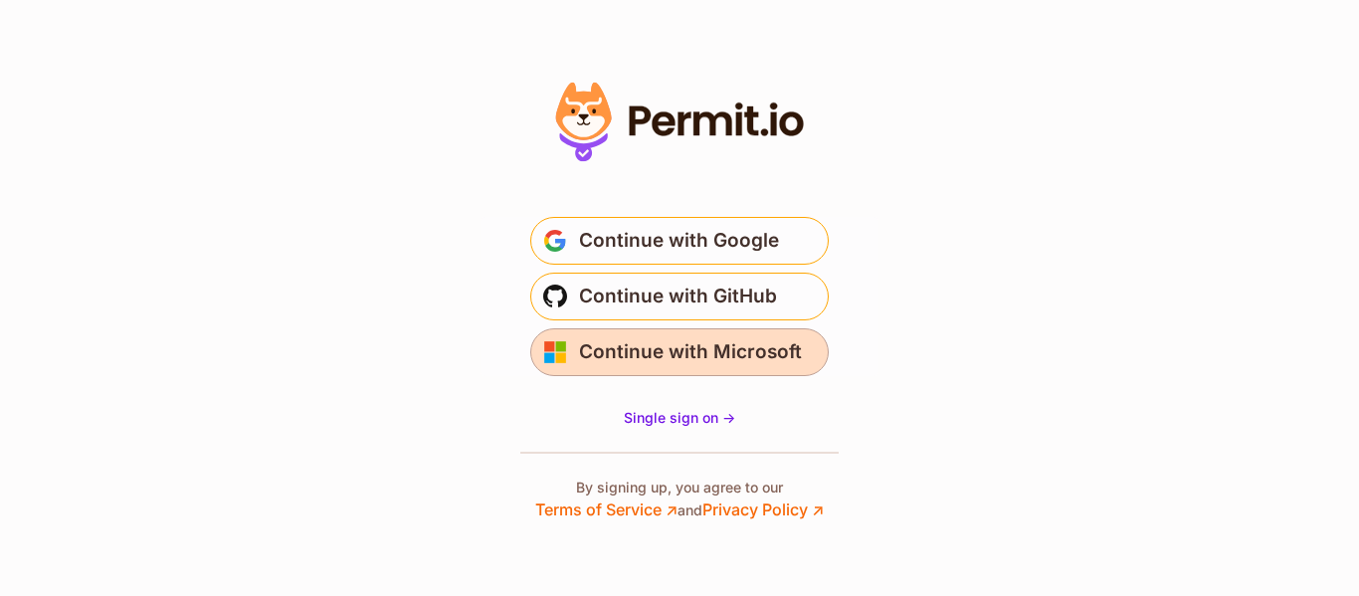
click at [685, 351] on span "Continue with Microsoft" at bounding box center [690, 352] width 223 height 32
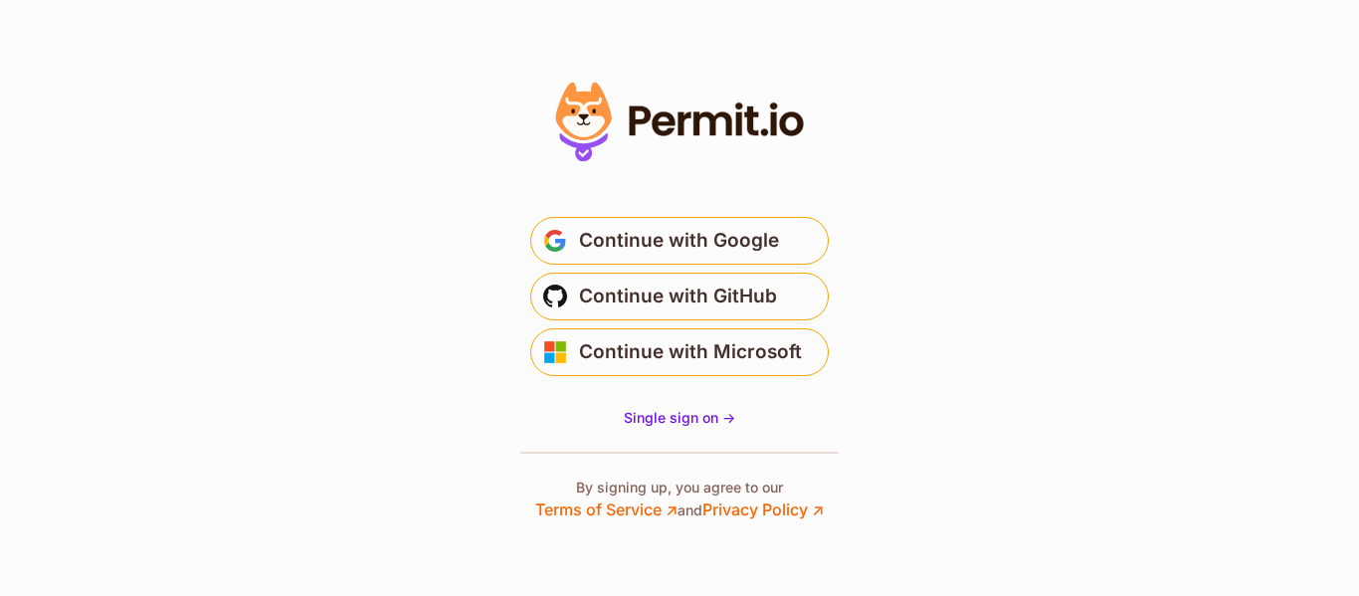
click at [677, 235] on span "Continue with Google" at bounding box center [679, 241] width 200 height 32
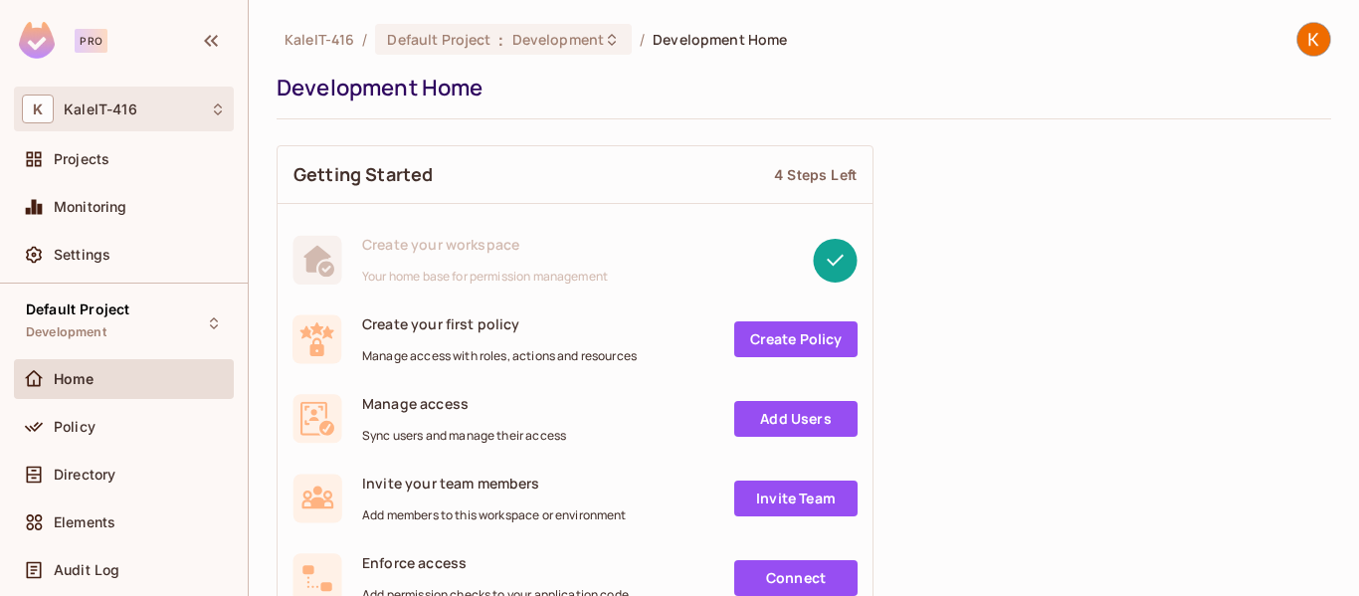
click at [160, 111] on div "K KaleIT-416" at bounding box center [124, 109] width 204 height 29
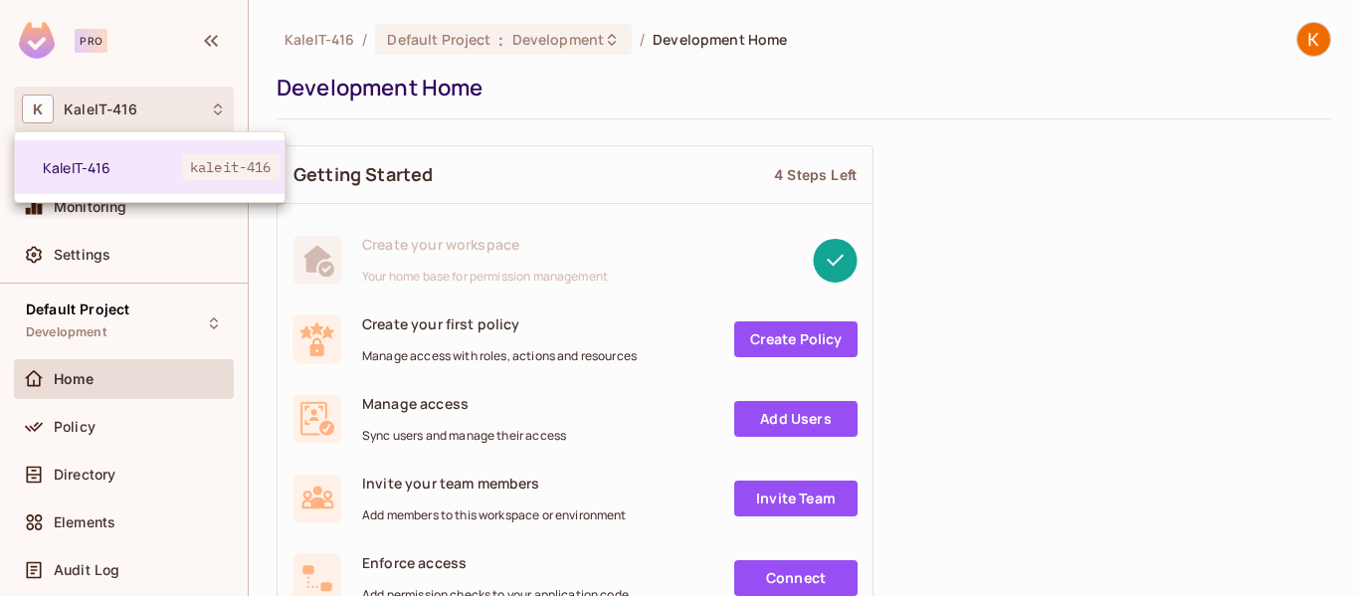
click at [522, 30] on div at bounding box center [679, 298] width 1359 height 596
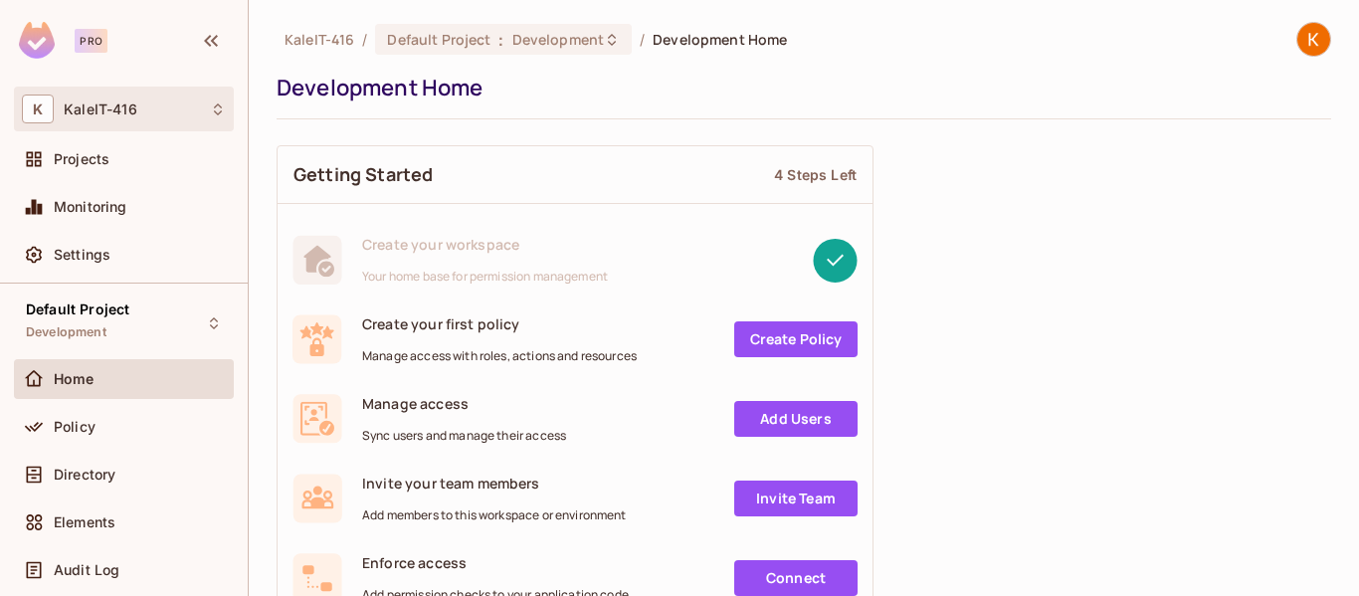
click at [213, 108] on icon at bounding box center [218, 110] width 16 height 16
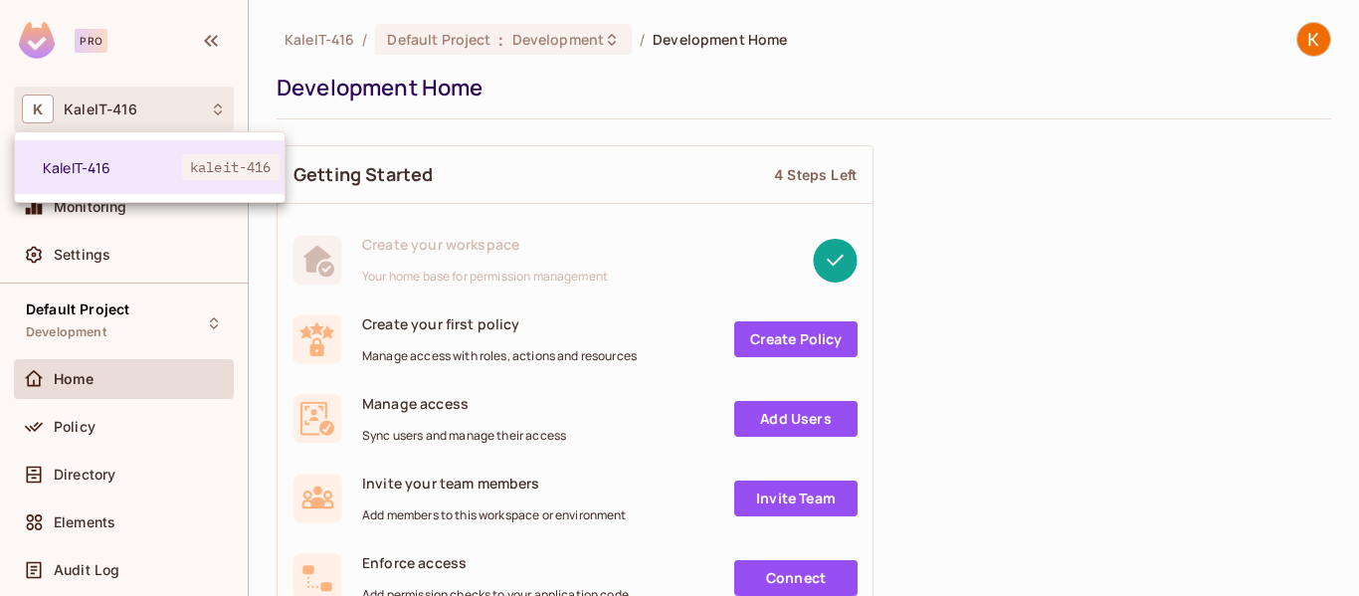
click at [1159, 149] on div at bounding box center [679, 298] width 1359 height 596
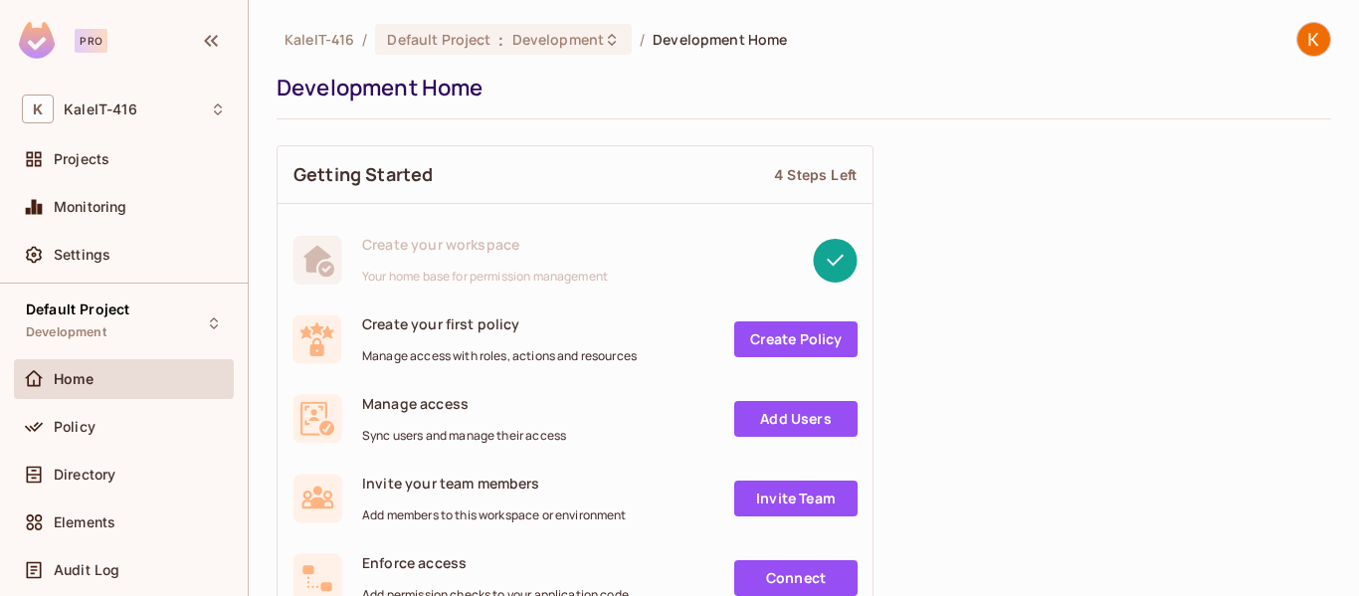
click at [1286, 56] on div at bounding box center [1305, 39] width 53 height 35
click at [1298, 46] on img at bounding box center [1314, 39] width 33 height 33
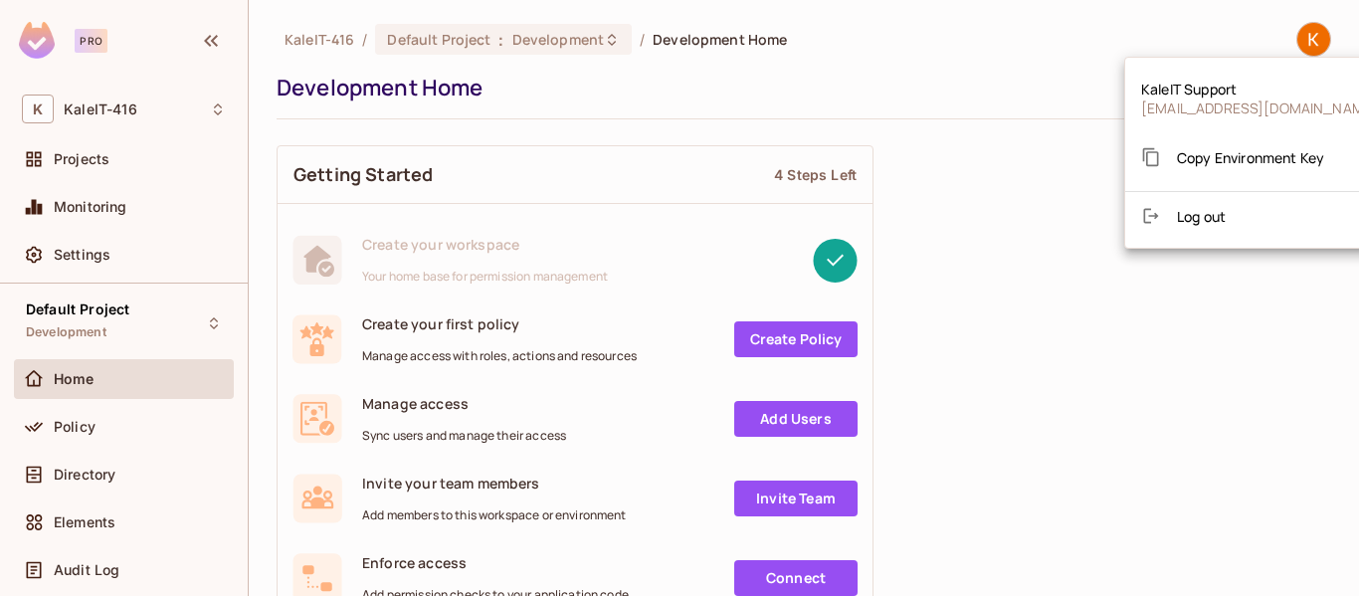
click at [1048, 194] on div at bounding box center [679, 298] width 1359 height 596
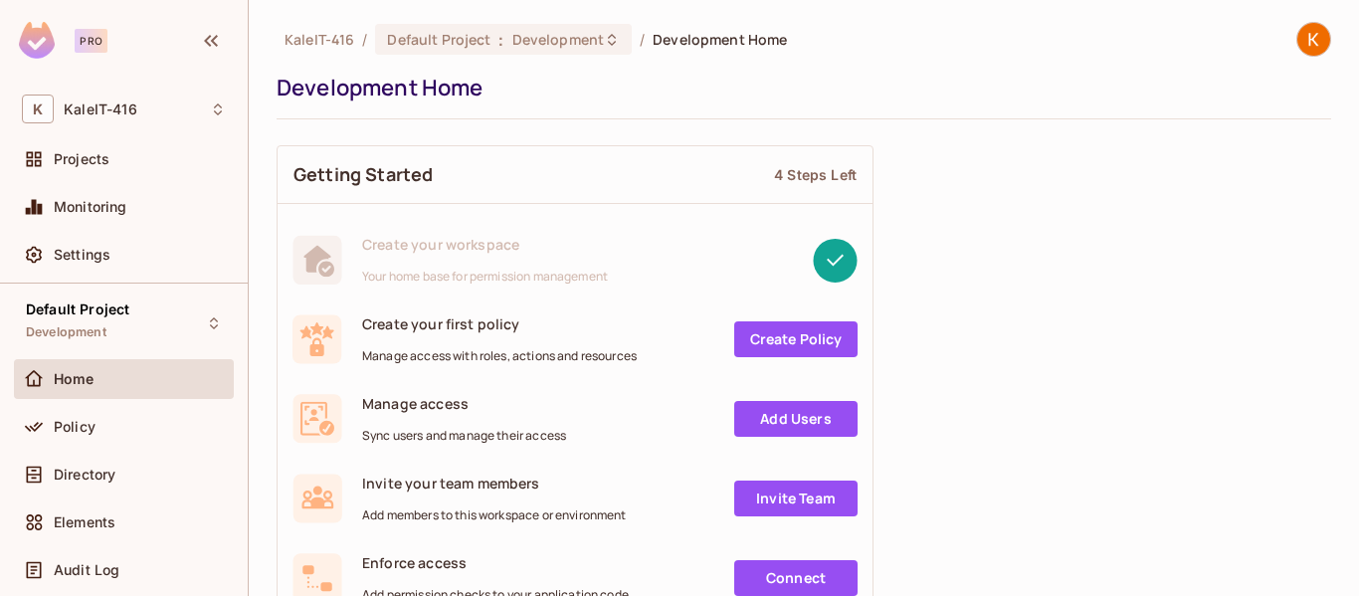
click at [1300, 52] on img at bounding box center [1314, 39] width 33 height 33
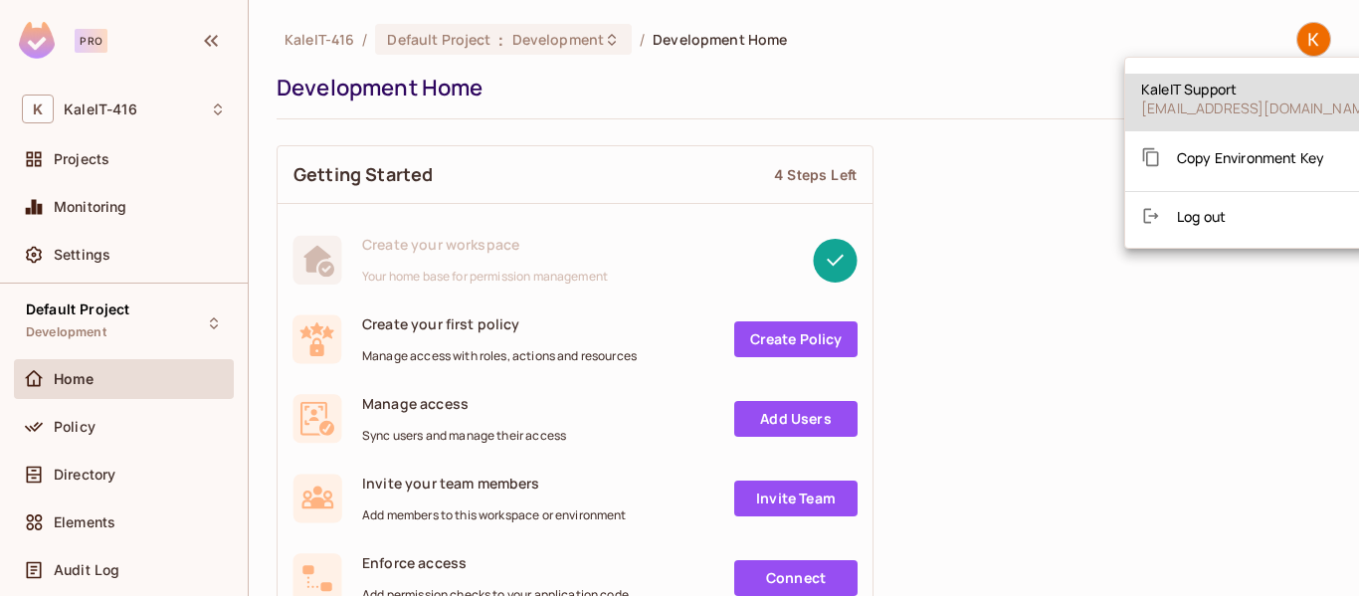
click at [1196, 228] on li "Log out" at bounding box center [1260, 216] width 269 height 32
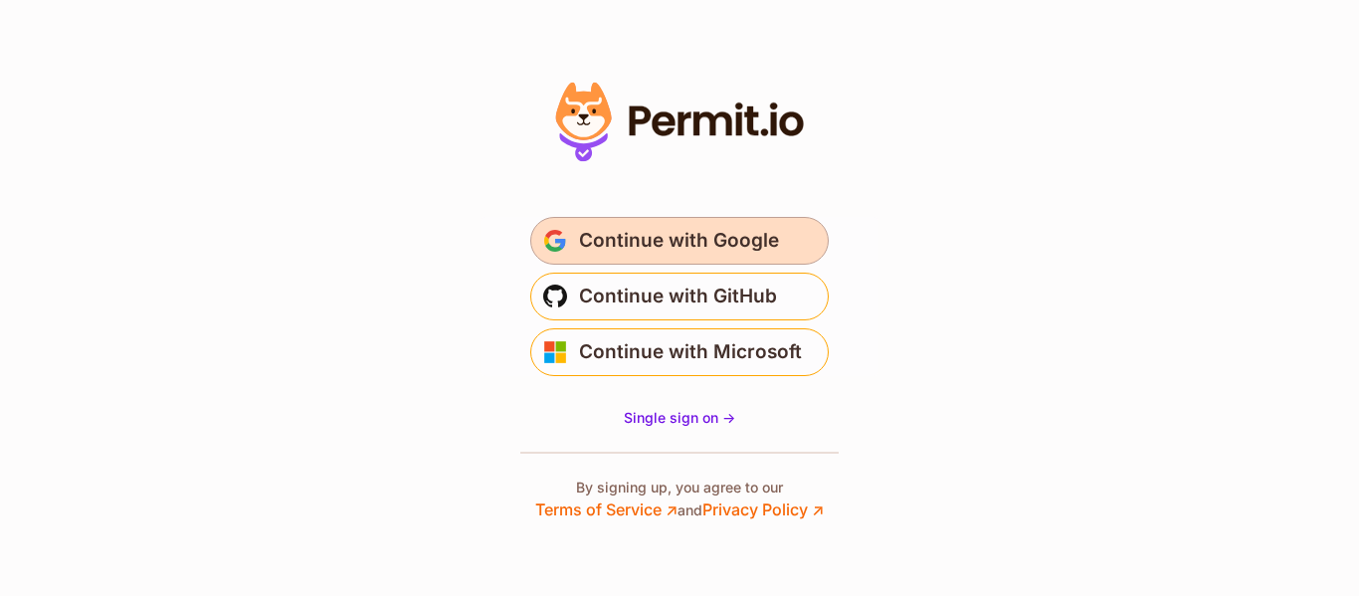
click at [623, 244] on span "Continue with Google" at bounding box center [679, 241] width 200 height 32
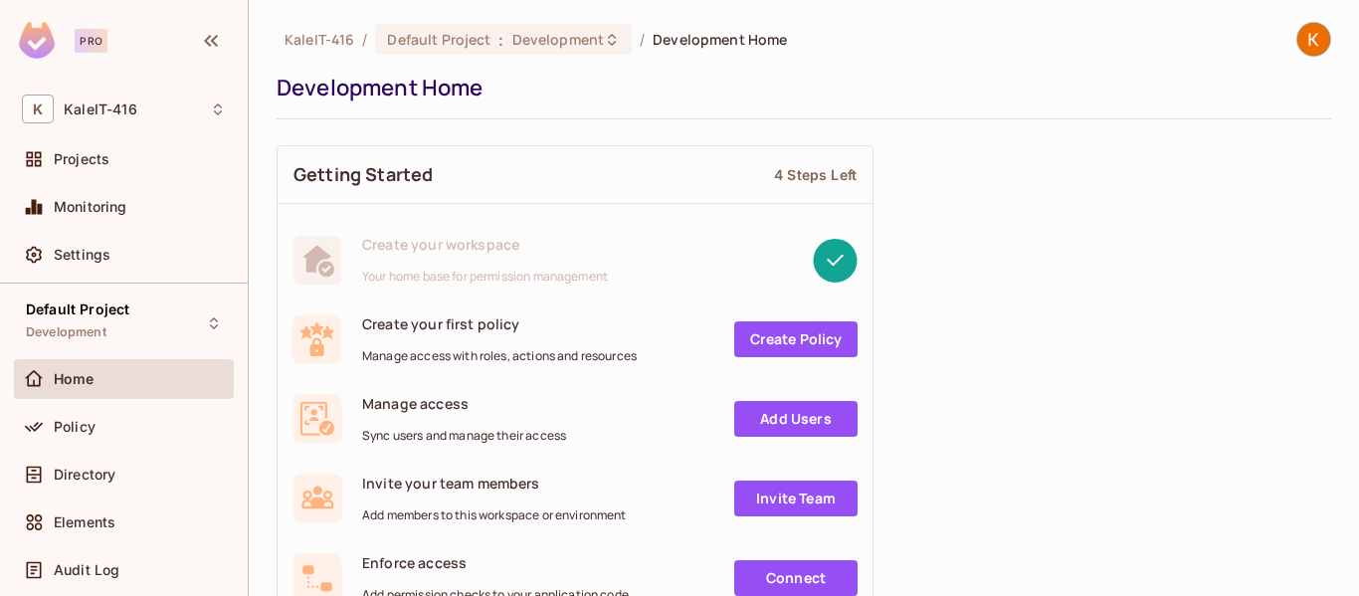
click at [1299, 46] on img at bounding box center [1314, 39] width 33 height 33
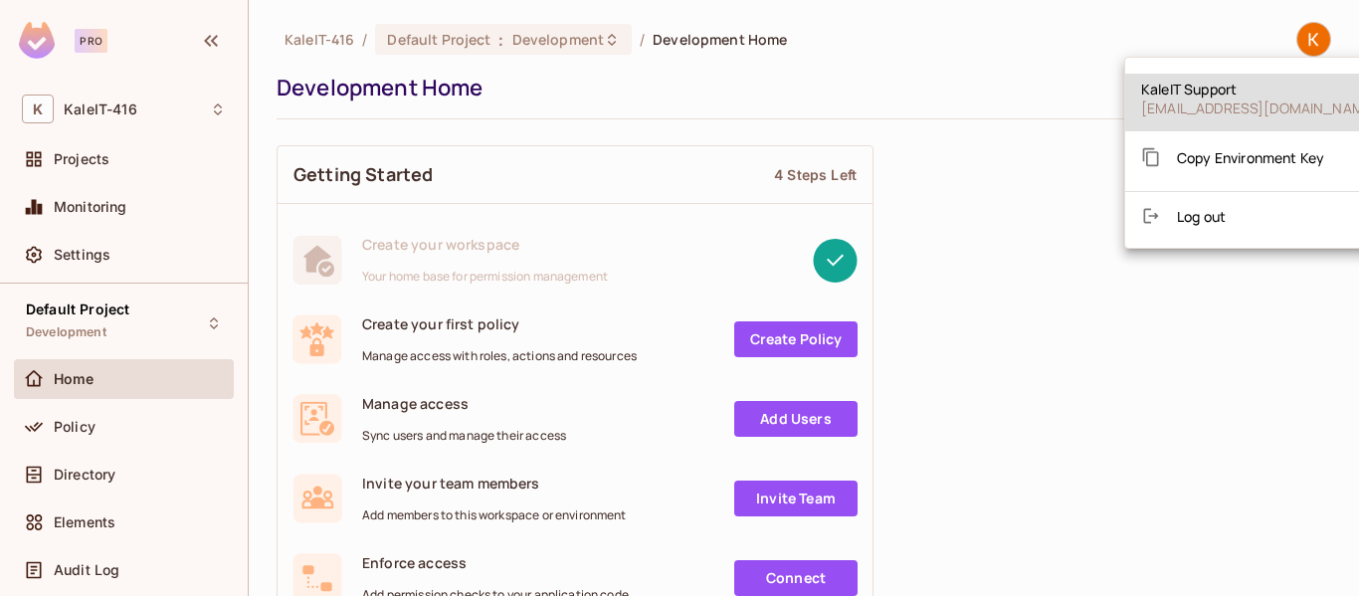
click at [1194, 224] on span "Log out" at bounding box center [1201, 216] width 49 height 19
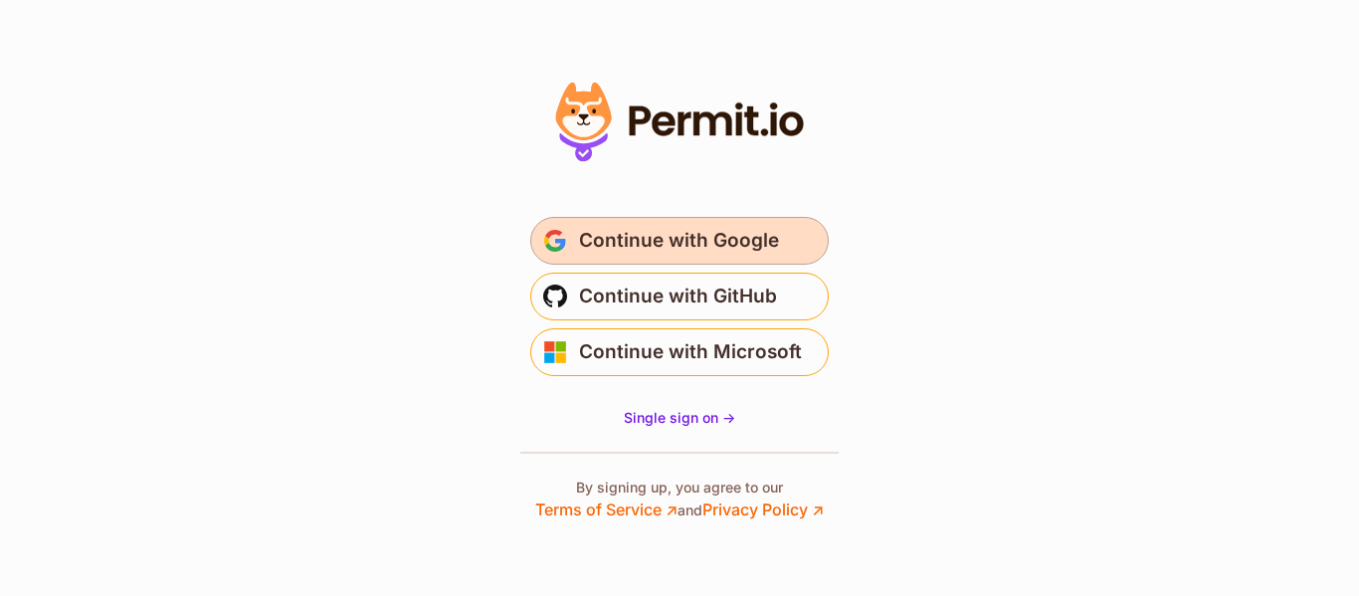
click at [665, 236] on span "Continue with Google" at bounding box center [679, 241] width 200 height 32
